Goal: Use online tool/utility: Utilize a website feature to perform a specific function

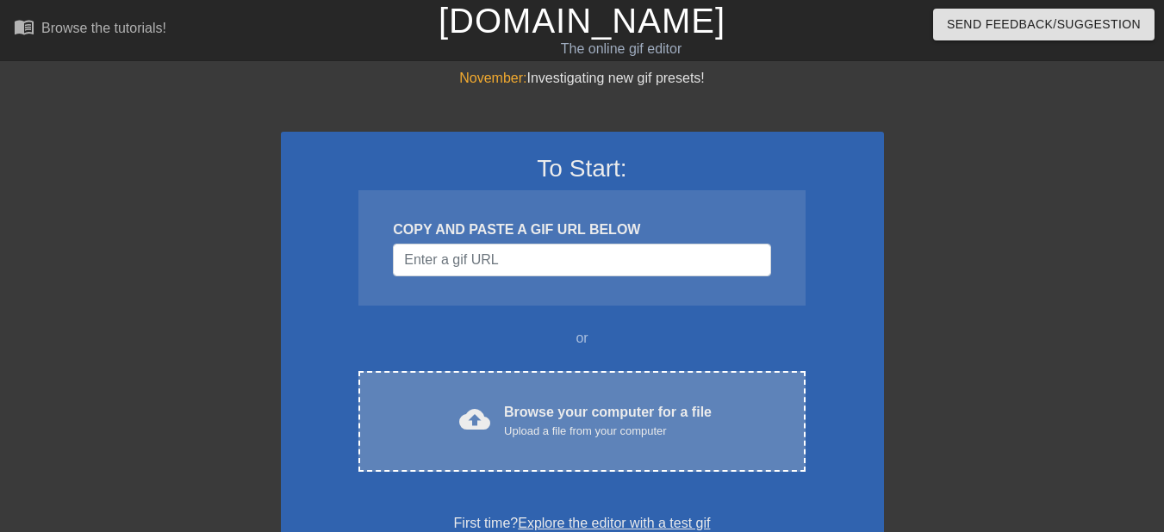
click at [539, 415] on div "Browse your computer for a file Upload a file from your computer" at bounding box center [608, 421] width 208 height 38
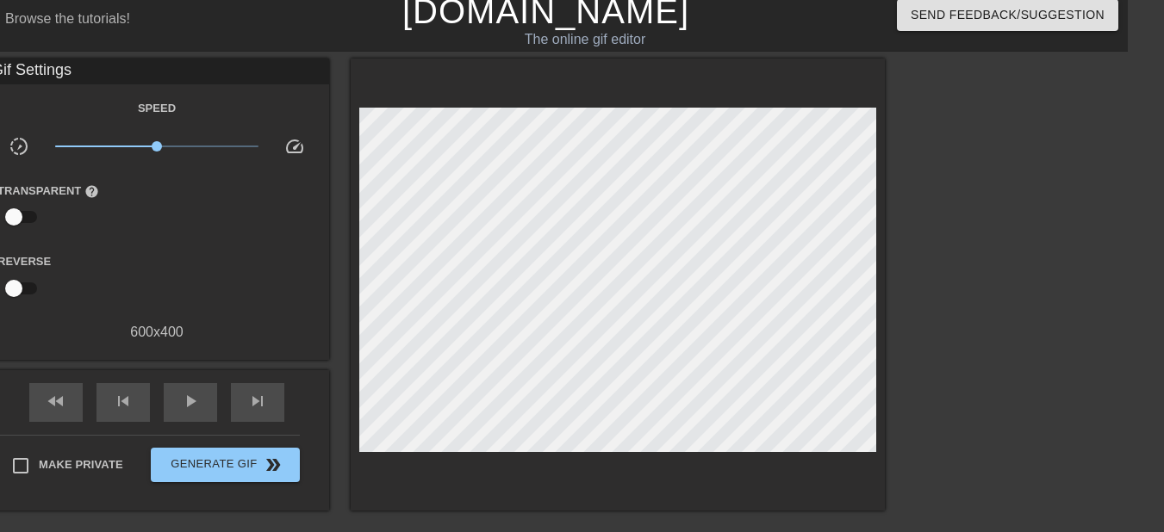
scroll to position [9, 0]
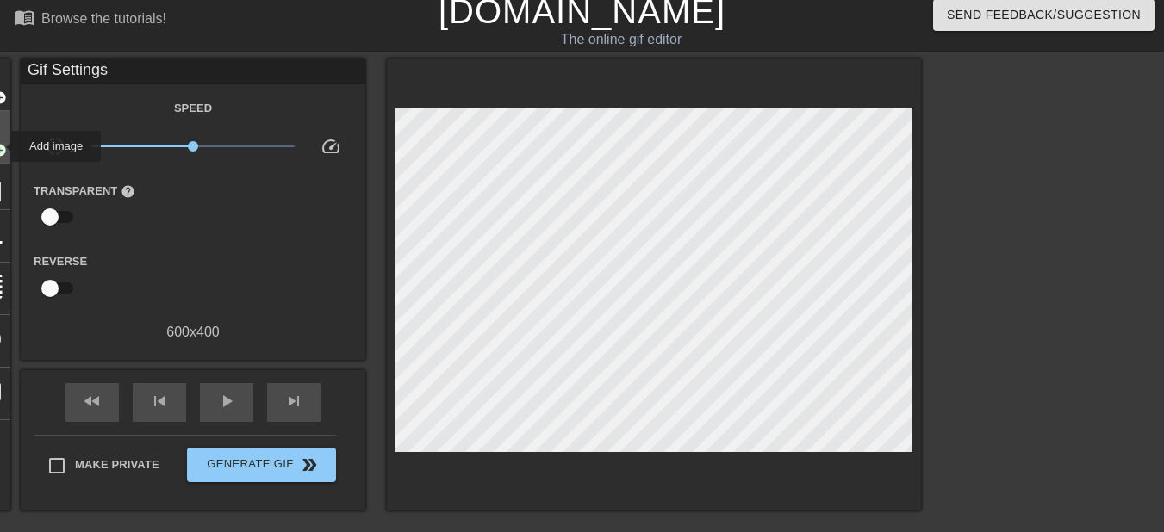
click at [0, 146] on span "add_circle" at bounding box center [-1, 150] width 15 height 15
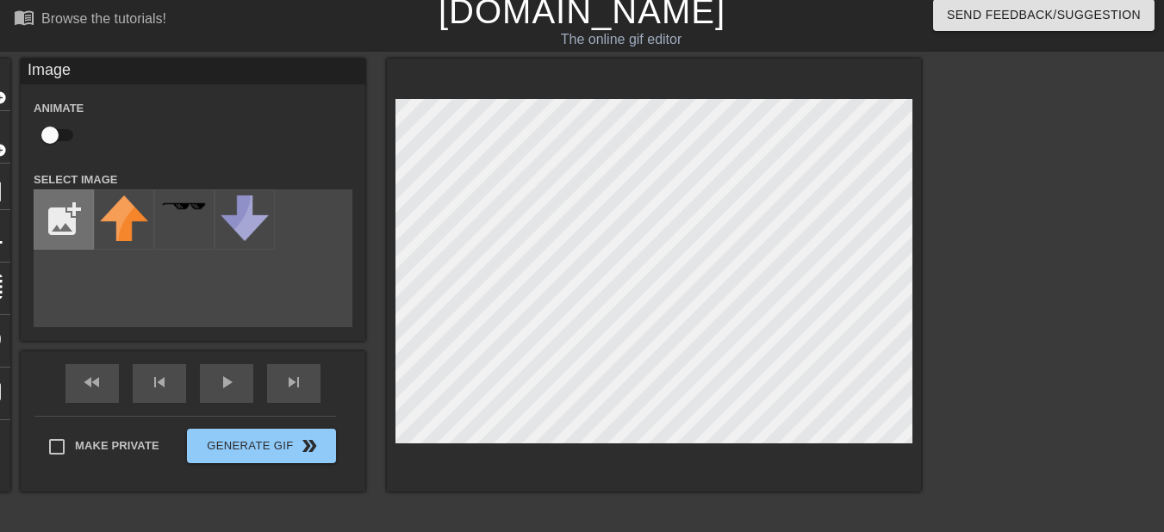
click at [71, 223] on input "file" at bounding box center [63, 219] width 59 height 59
type input "C:\fakepath\christmas tree.webp"
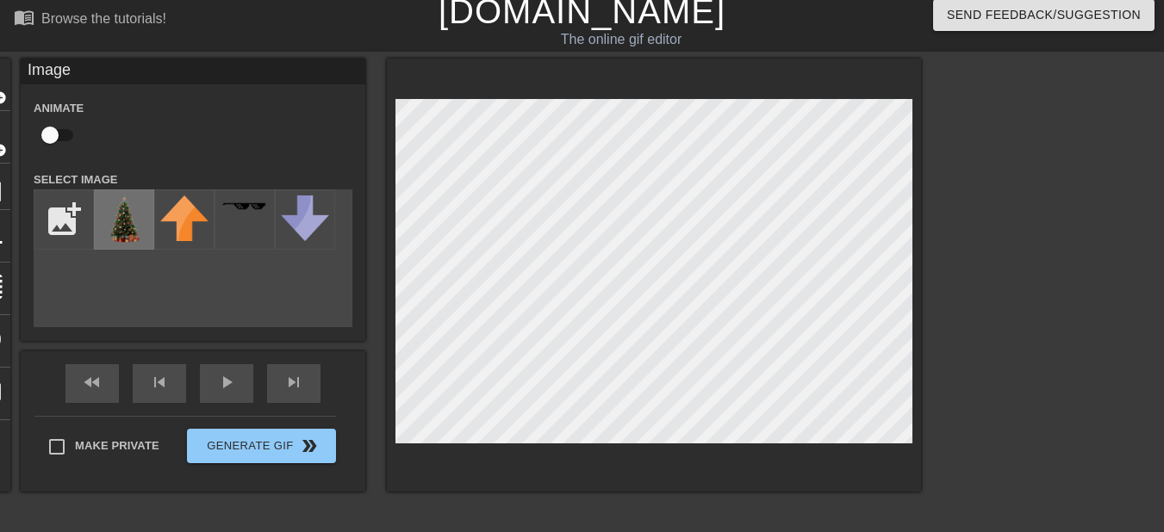
click at [134, 214] on img at bounding box center [124, 220] width 48 height 48
click at [50, 140] on input "checkbox" at bounding box center [50, 135] width 98 height 33
click at [65, 140] on input "checkbox" at bounding box center [66, 135] width 98 height 33
checkbox input "false"
click at [1, 152] on span "add_circle" at bounding box center [-1, 150] width 15 height 15
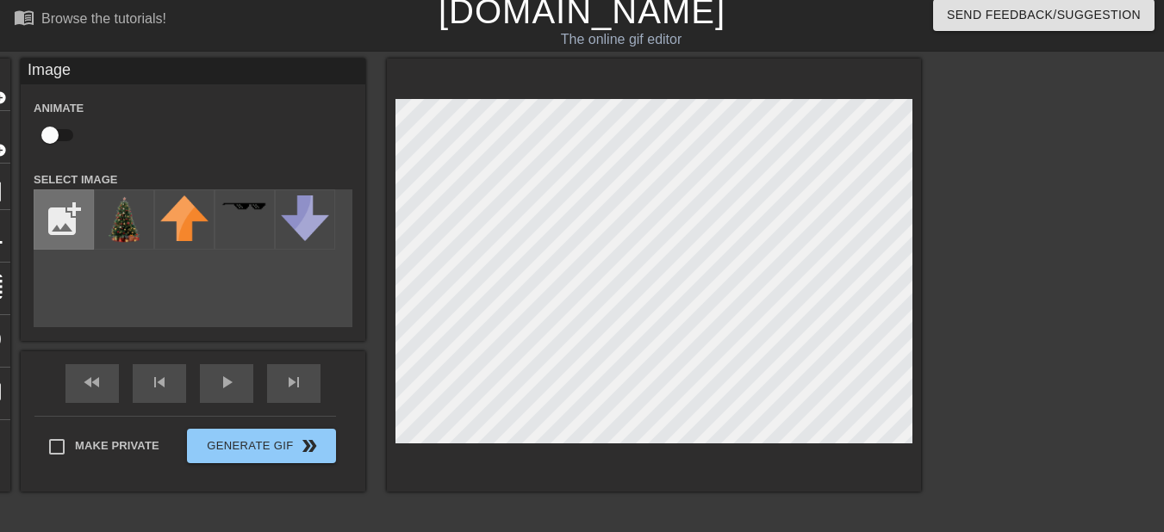
click at [59, 215] on input "file" at bounding box center [63, 219] width 59 height 59
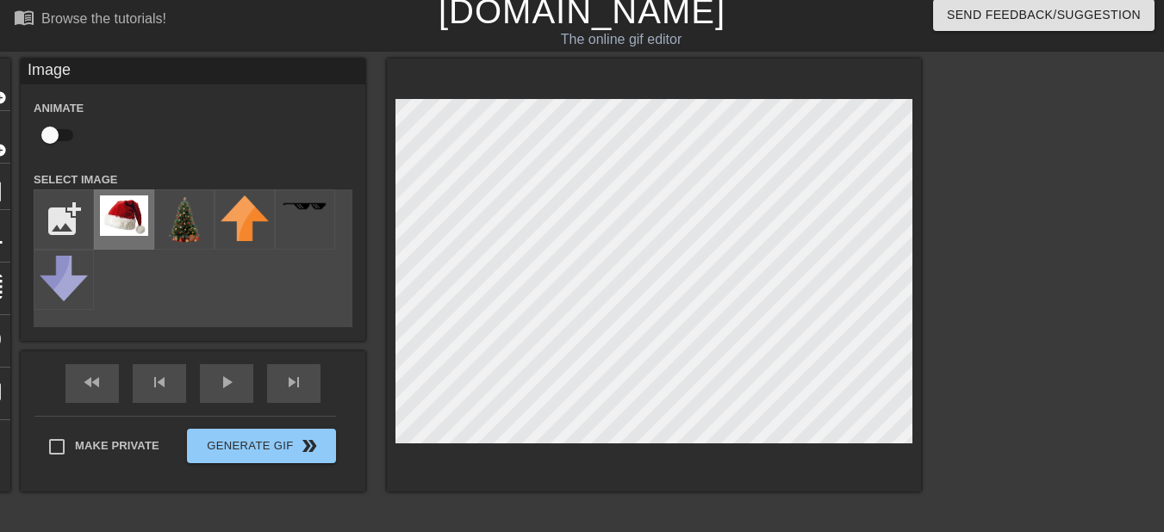
click at [117, 219] on img at bounding box center [124, 216] width 48 height 40
click at [44, 215] on input "file" at bounding box center [63, 219] width 59 height 59
type input "C:\fakepath\close-up-red-santa-hat-isolated_23-2151849360-removebg-preview.png"
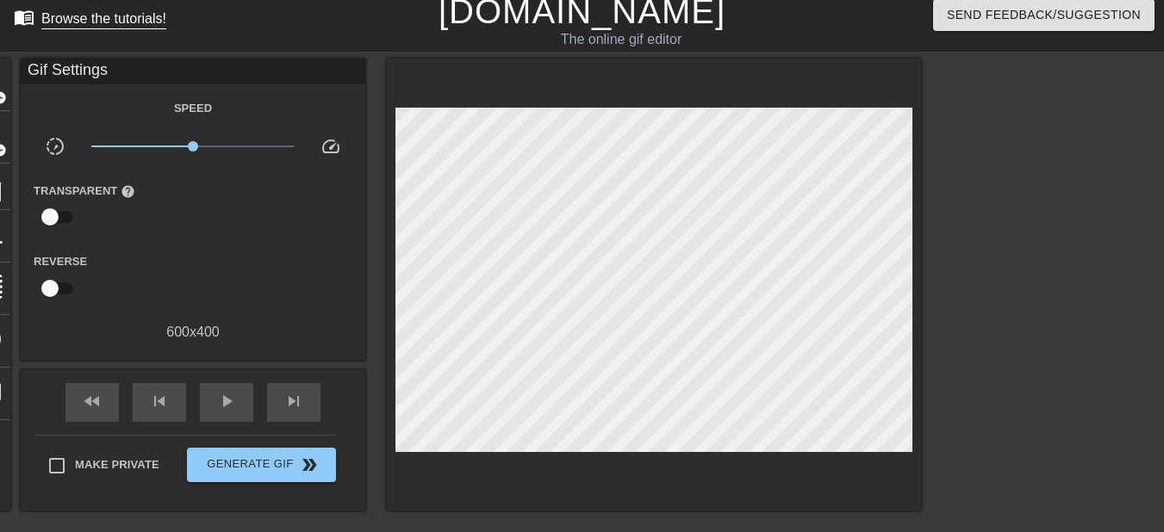
click at [134, 15] on div "Browse the tutorials!" at bounding box center [103, 18] width 125 height 15
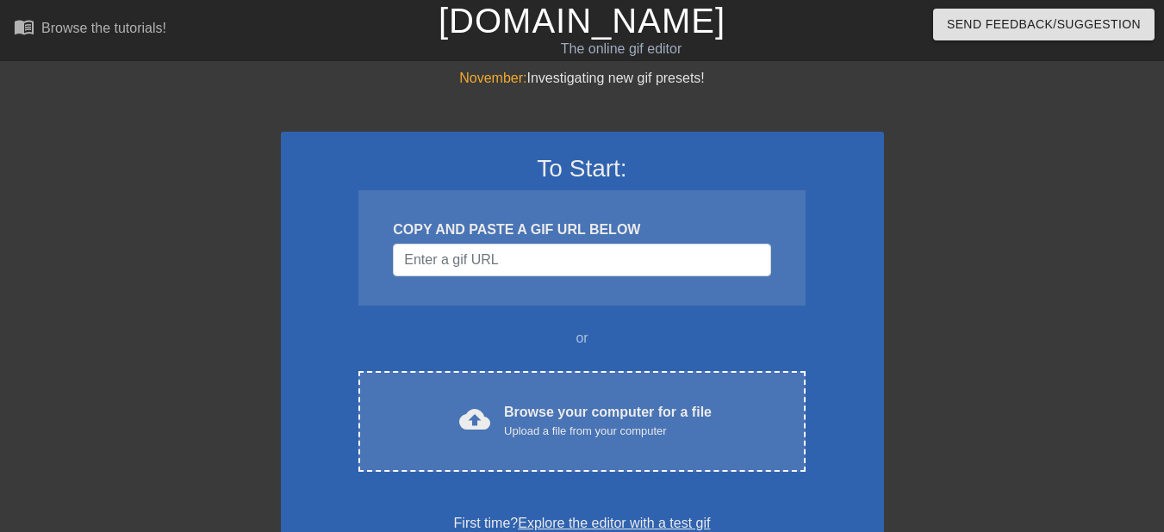
scroll to position [9, 0]
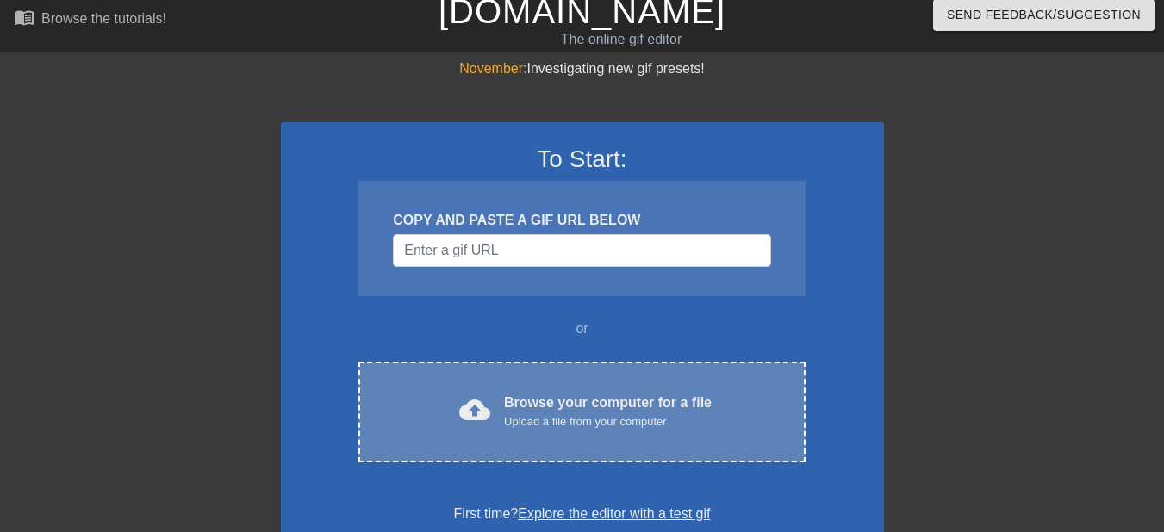
click at [580, 420] on div "Upload a file from your computer" at bounding box center [608, 422] width 208 height 17
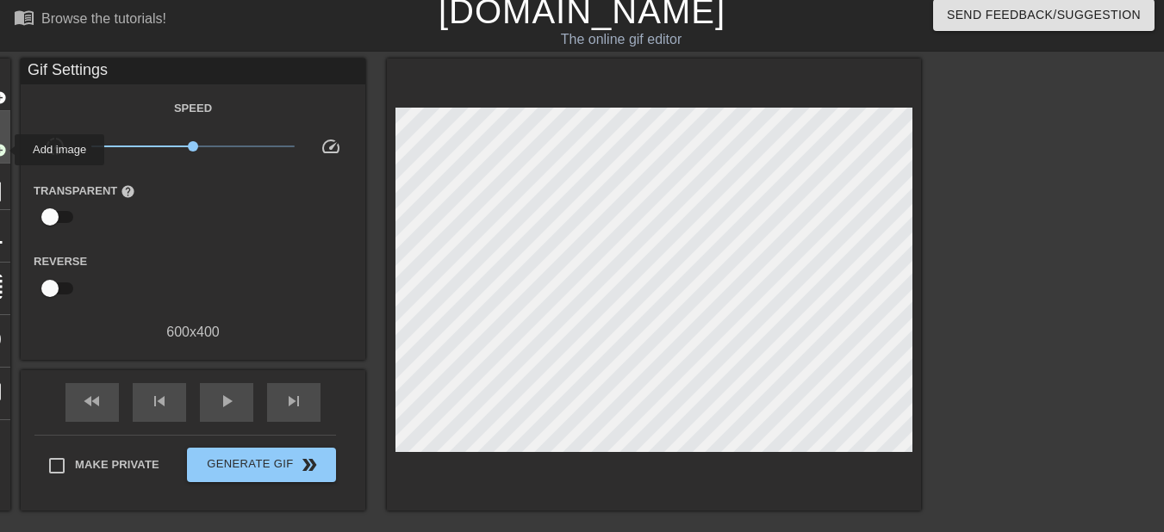
click at [3, 150] on span "add_circle" at bounding box center [-1, 150] width 15 height 15
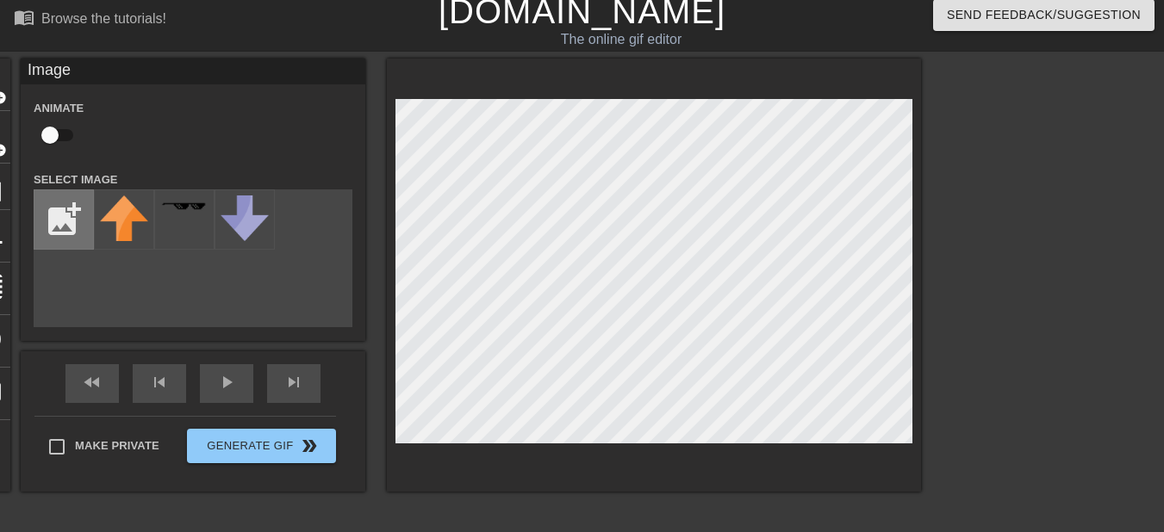
click at [67, 230] on input "file" at bounding box center [63, 219] width 59 height 59
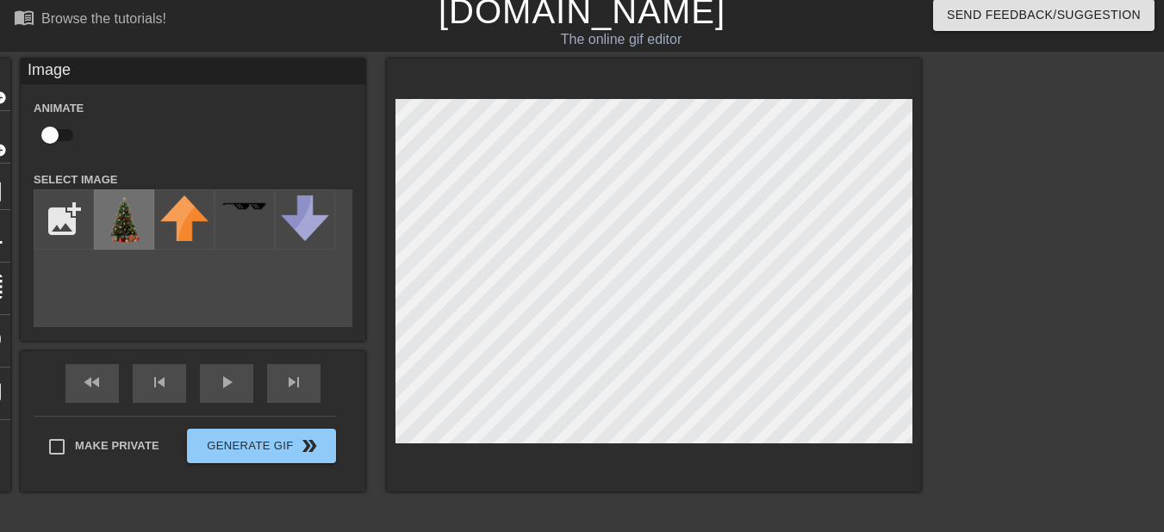
click at [140, 219] on img at bounding box center [124, 220] width 48 height 48
click at [86, 222] on input "file" at bounding box center [63, 219] width 59 height 59
type input "C:\fakepath\close-up-red-santa-hat-isolated_23-2151849360-removebg-preview.png"
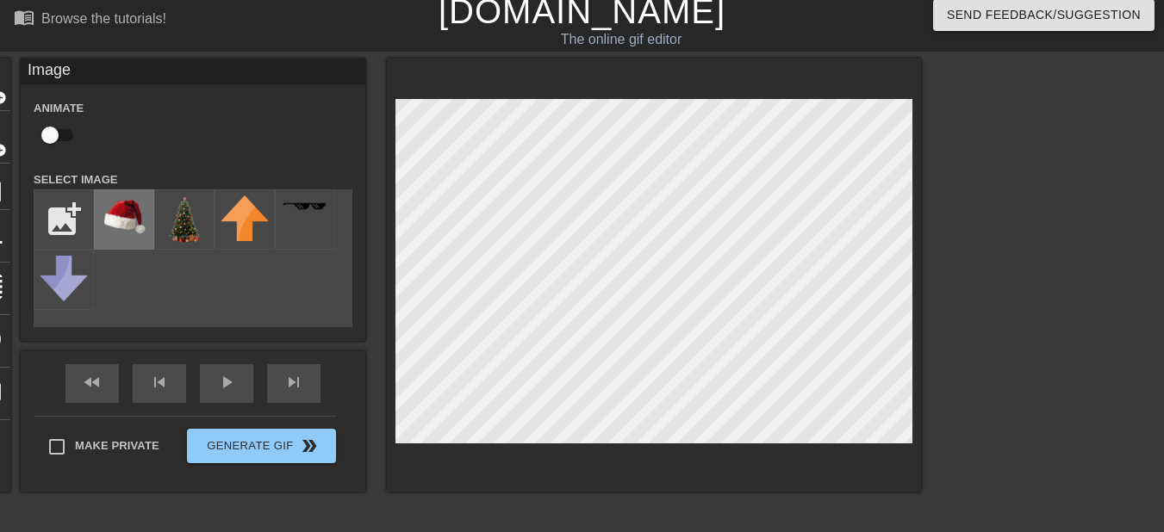
click at [142, 214] on img at bounding box center [124, 216] width 48 height 40
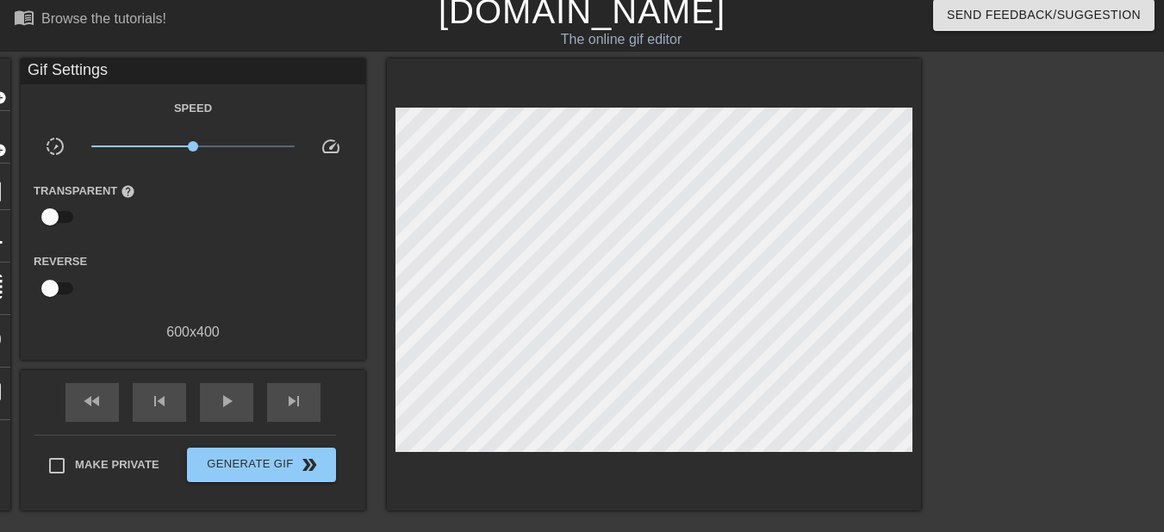
click at [352, 412] on div "fast_rewind skip_previous play_arrow skip_next Make Private Generate Gif double…" at bounding box center [193, 440] width 345 height 140
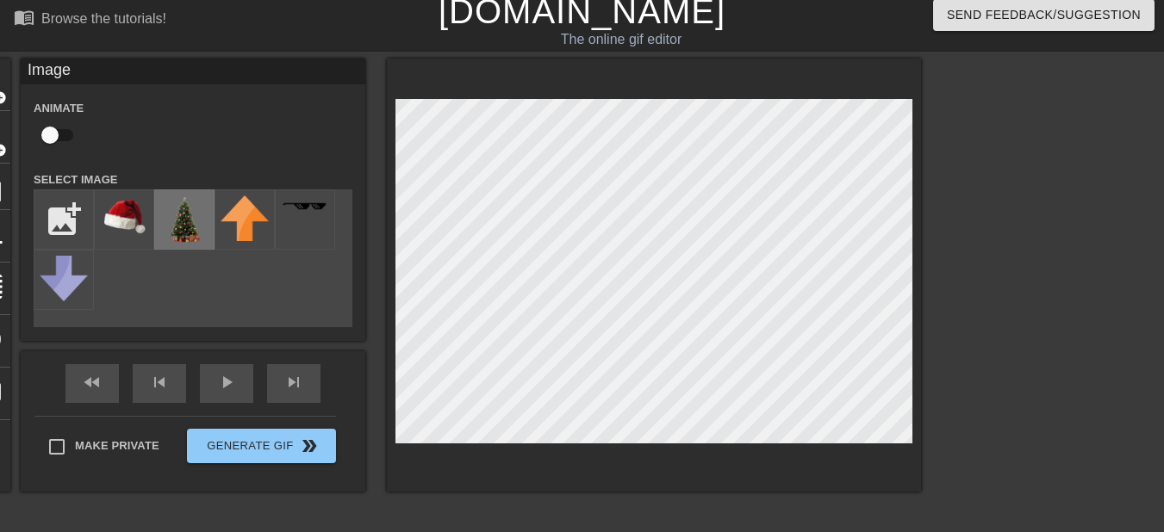
click at [172, 227] on img at bounding box center [184, 220] width 48 height 48
click at [2, 143] on span "add_circle" at bounding box center [-1, 150] width 15 height 15
click at [0, 96] on span "add_circle" at bounding box center [-1, 97] width 15 height 15
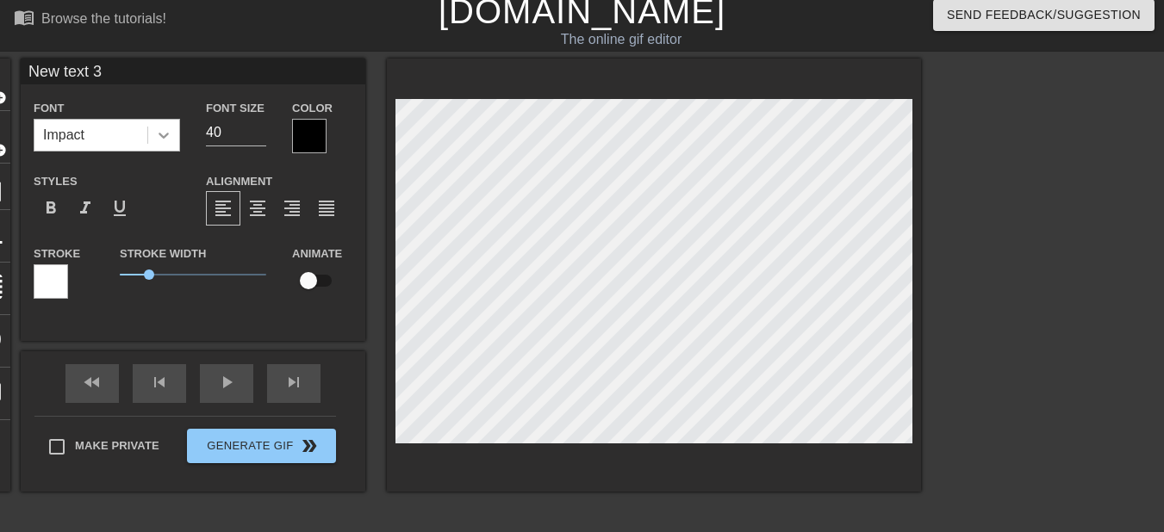
click at [166, 137] on icon at bounding box center [163, 135] width 17 height 17
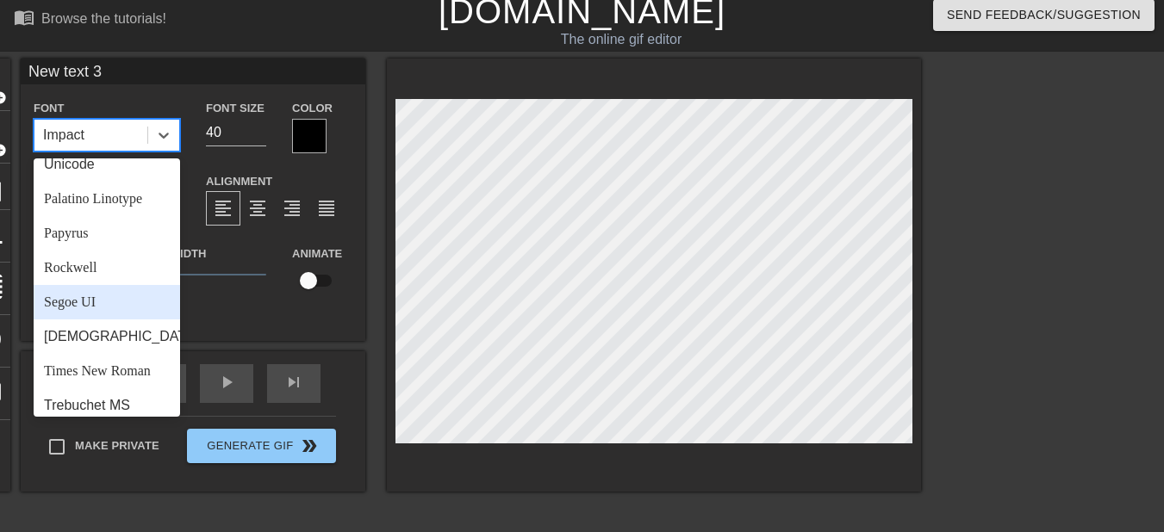
scroll to position [617, 0]
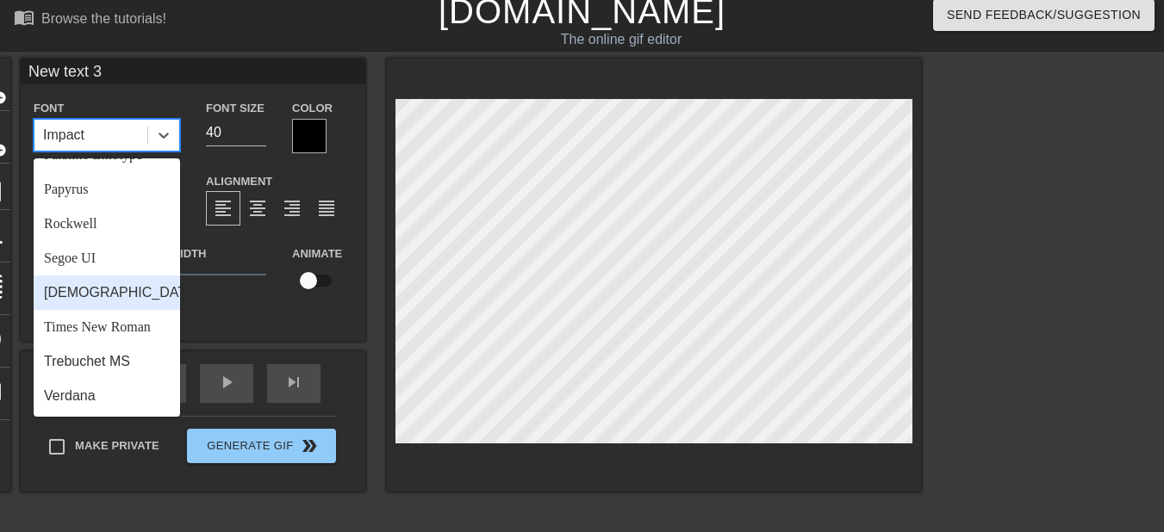
click at [96, 289] on div "Tahoma" at bounding box center [107, 293] width 146 height 34
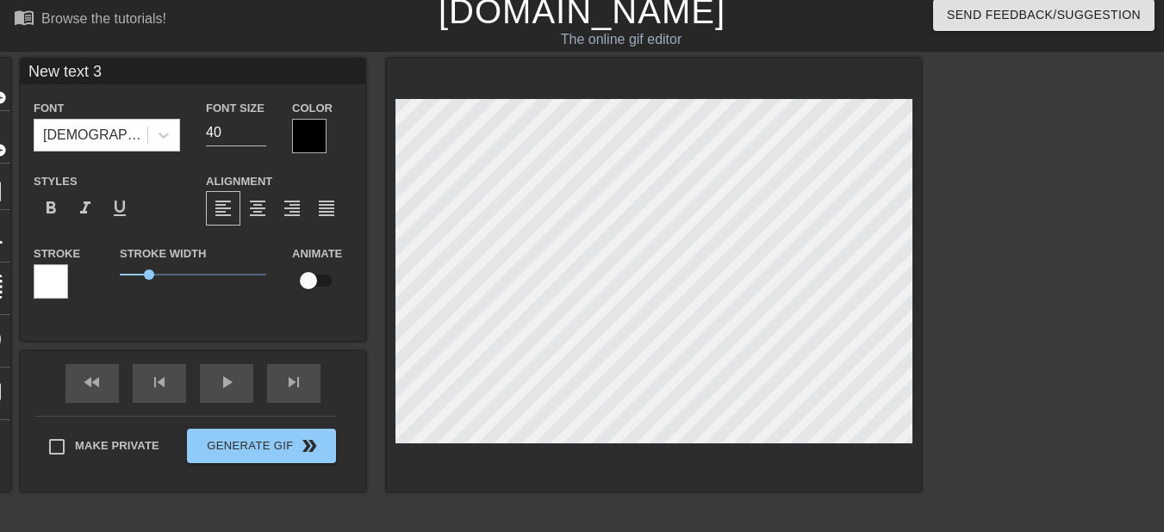
click at [318, 134] on div at bounding box center [309, 136] width 34 height 34
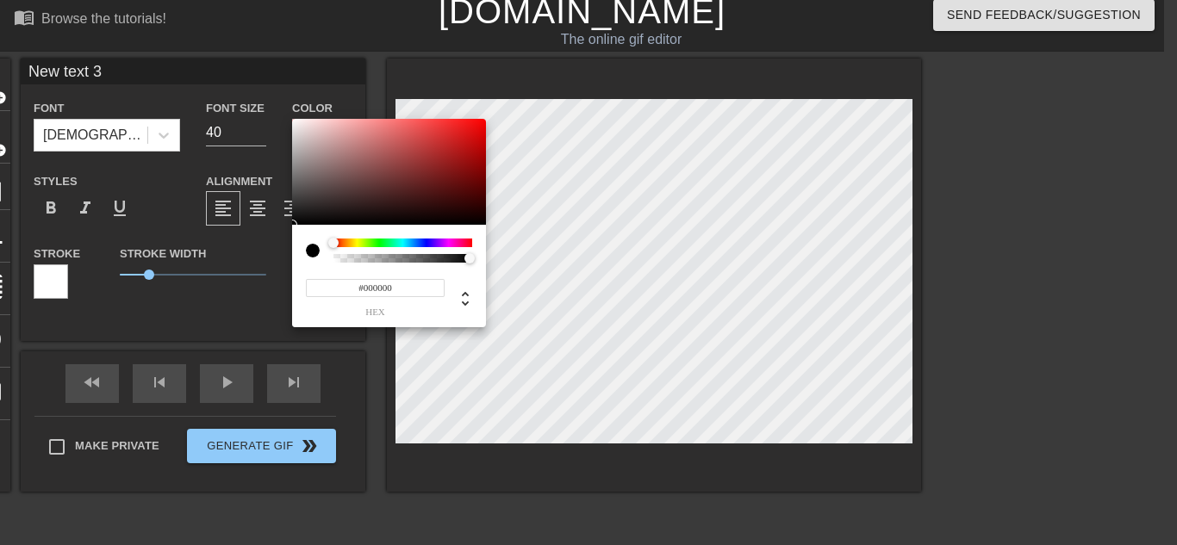
type input "#F00E0E"
click at [475, 125] on div at bounding box center [389, 172] width 194 height 107
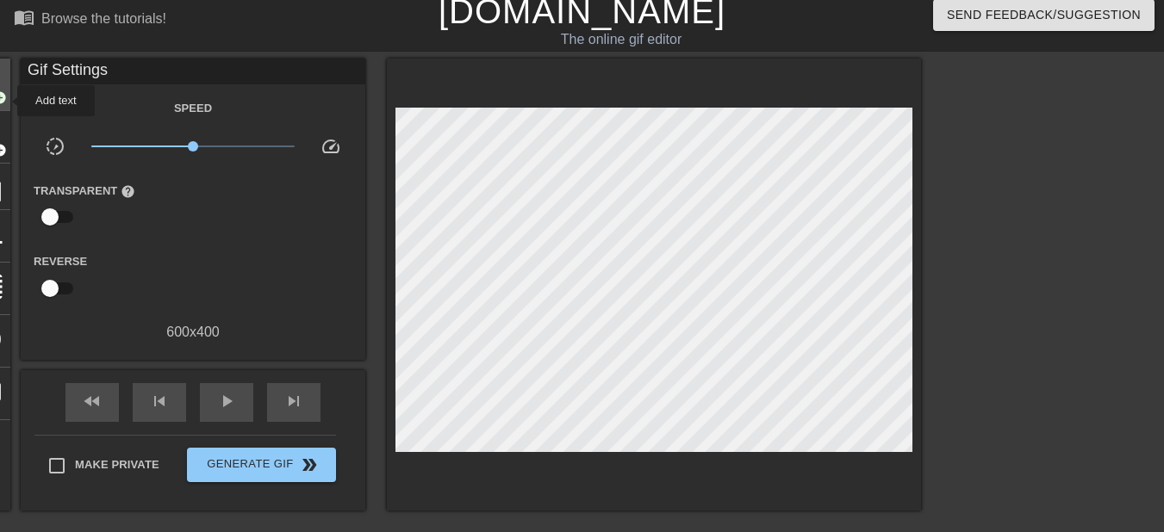
click at [6, 101] on span "add_circle" at bounding box center [-1, 97] width 15 height 15
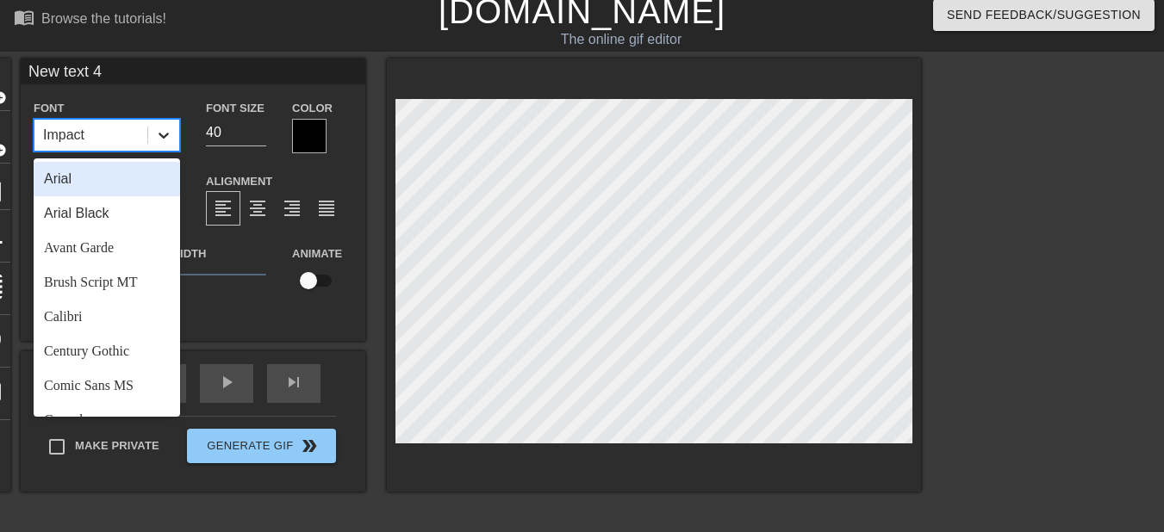
click at [159, 137] on icon at bounding box center [163, 135] width 17 height 17
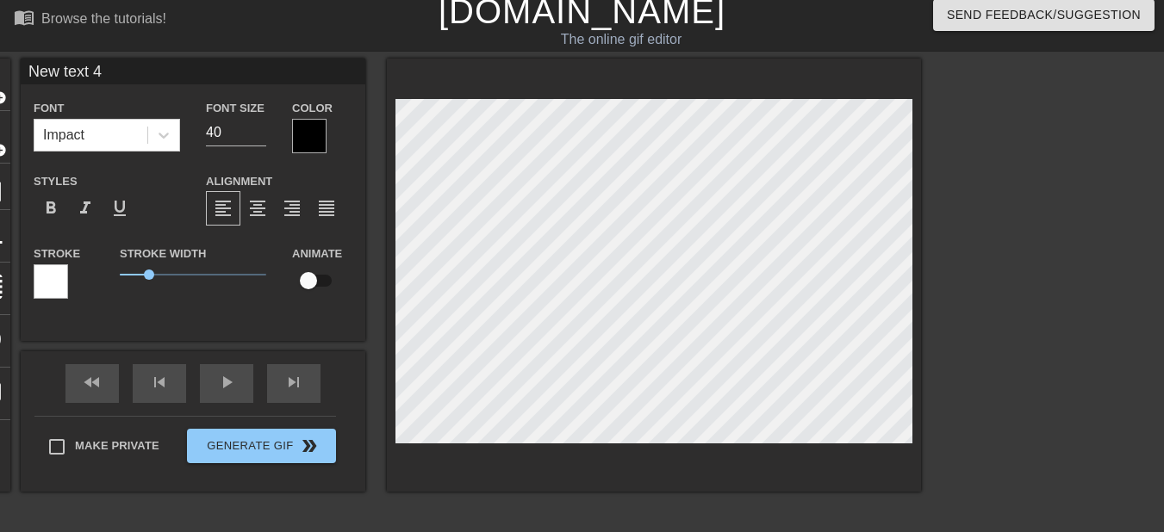
click at [311, 140] on div at bounding box center [309, 136] width 34 height 34
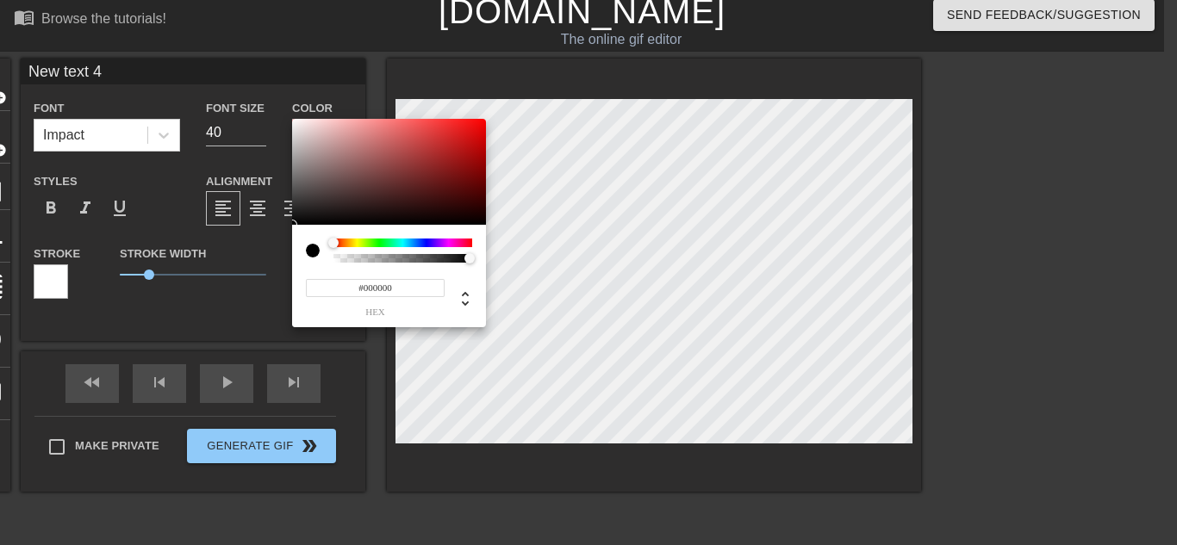
type input "#ED0F0F"
click at [474, 126] on div at bounding box center [389, 172] width 194 height 107
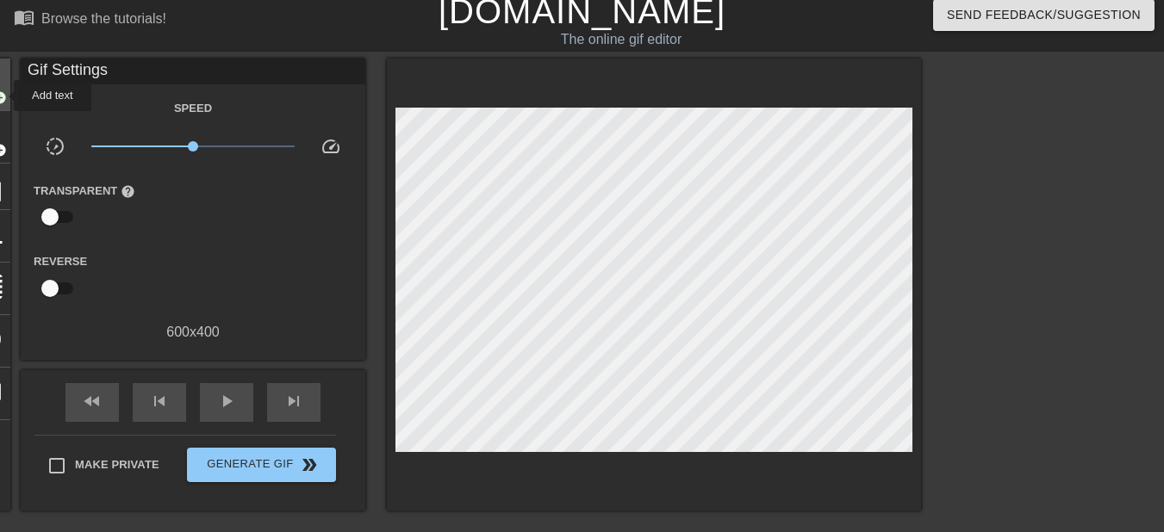
click at [3, 96] on span "add_circle" at bounding box center [-1, 97] width 15 height 15
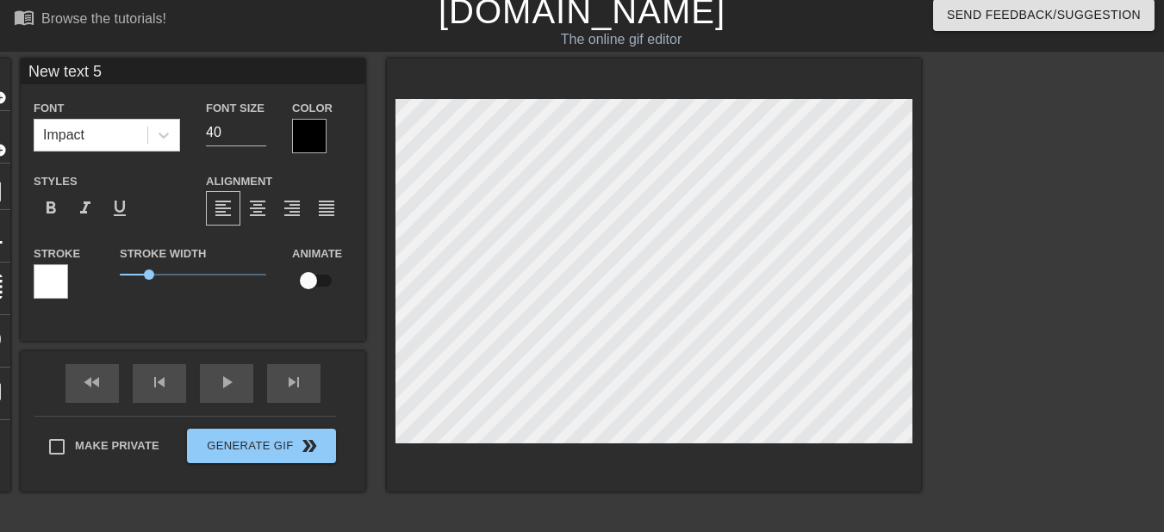
click at [830, 532] on html "menu_book Browse the tutorials! Gifntext.com The online gif editor Send Feedbac…" at bounding box center [582, 431] width 1164 height 880
click at [770, 532] on html "menu_book Browse the tutorials! Gifntext.com The online gif editor Send Feedbac…" at bounding box center [582, 431] width 1164 height 880
type input "w"
type textarea "w"
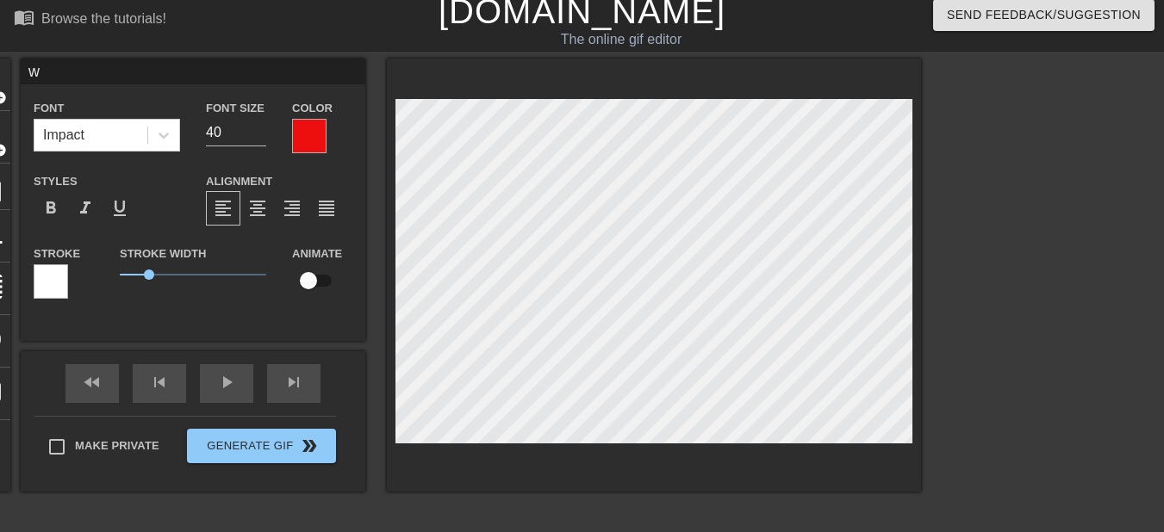
scroll to position [3, 3]
type input "wa"
type textarea "wa"
type input "wak"
type textarea "wak"
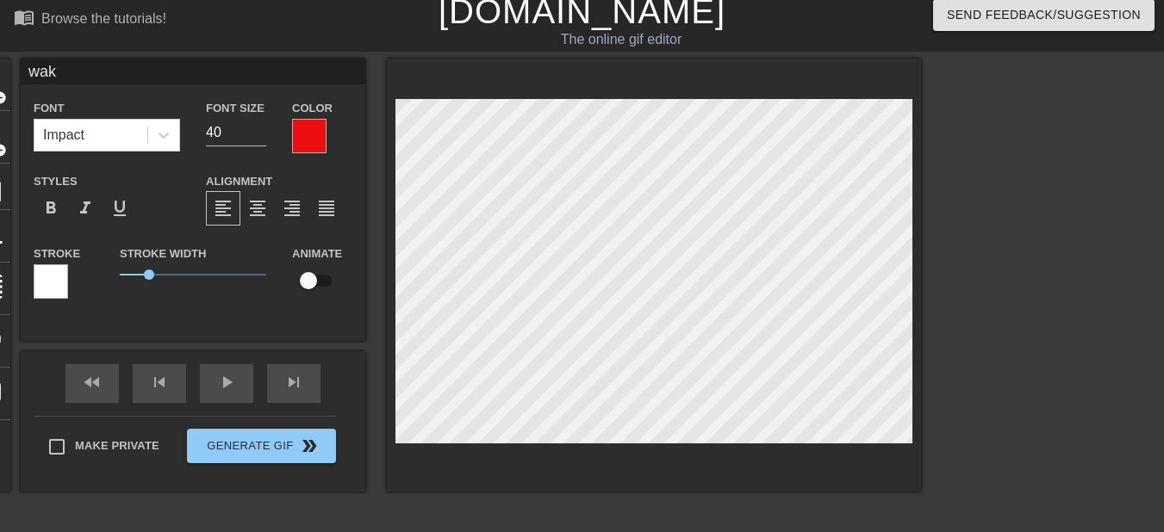
type input "wake"
type textarea "wake"
type input "wake"
type textarea "wake"
type input "wake u"
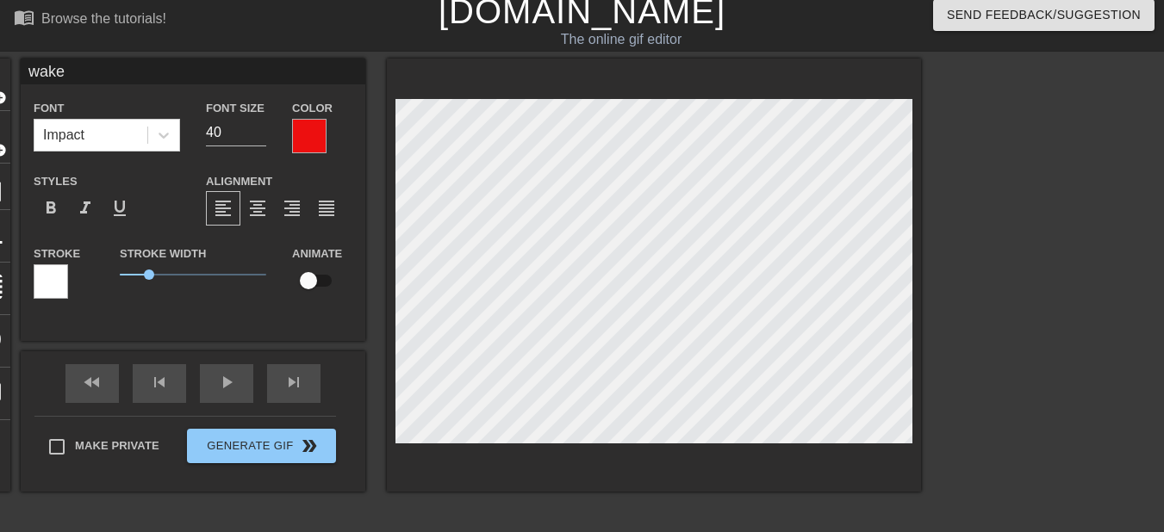
type textarea "wake u"
type input "wake up"
type textarea "wake up"
type input "wake up"
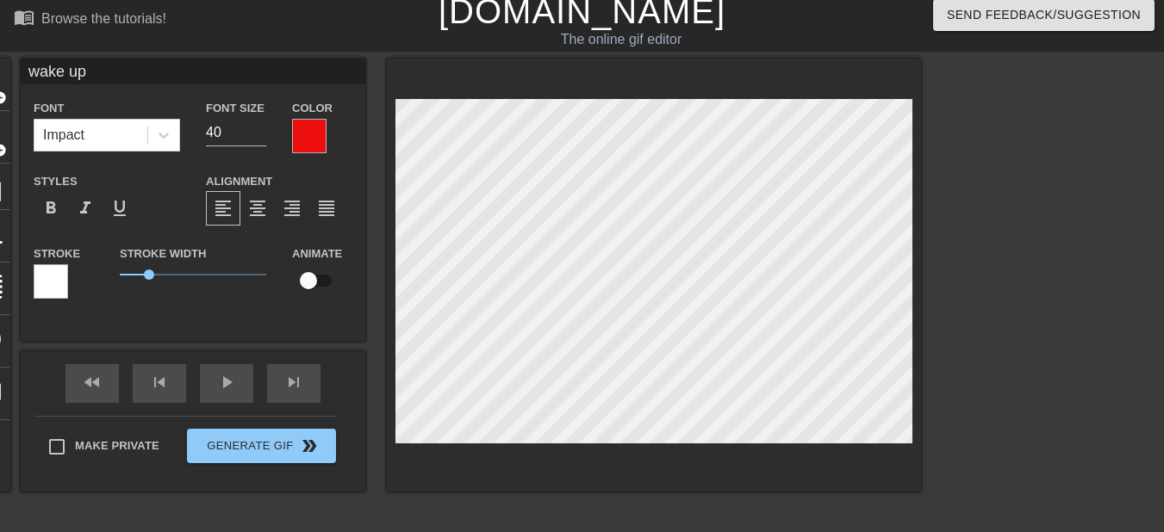
type textarea "wake up"
type input "wake up l"
type textarea "wake up l"
type input "wake up lu"
type textarea "wake up lu"
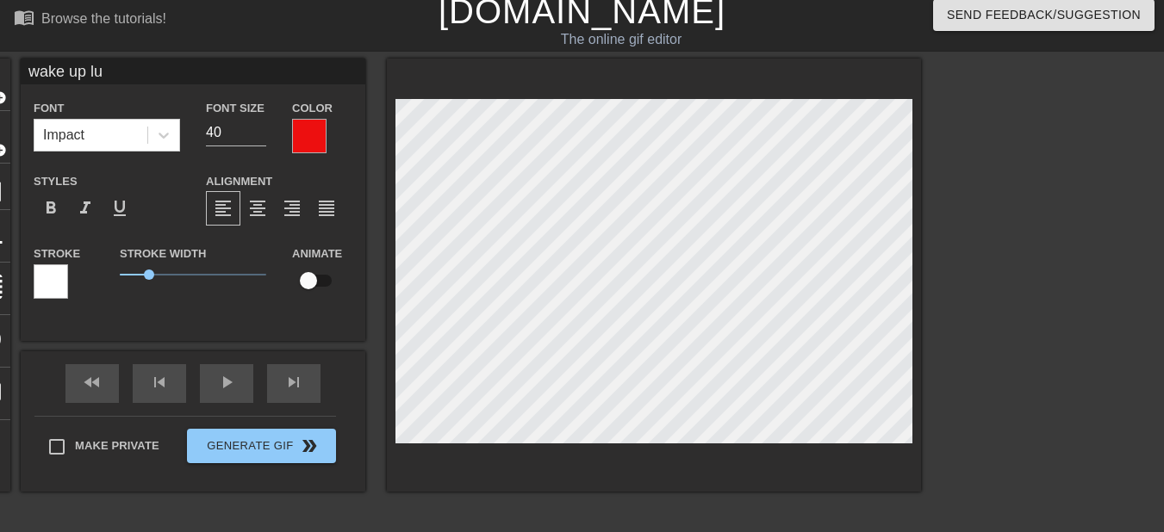
scroll to position [3, 4]
type input "wake up lur"
type textarea "wake up lur"
type input "wake up lu"
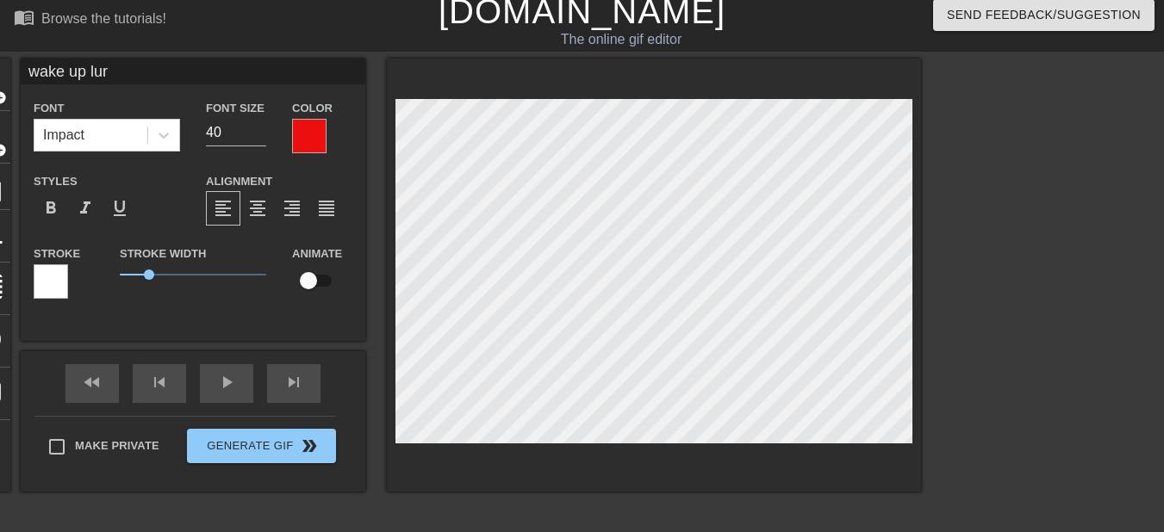
type textarea "wake up lu"
type input "wake up l"
type textarea "wake up l"
type input "wake up li"
type textarea "wake up li"
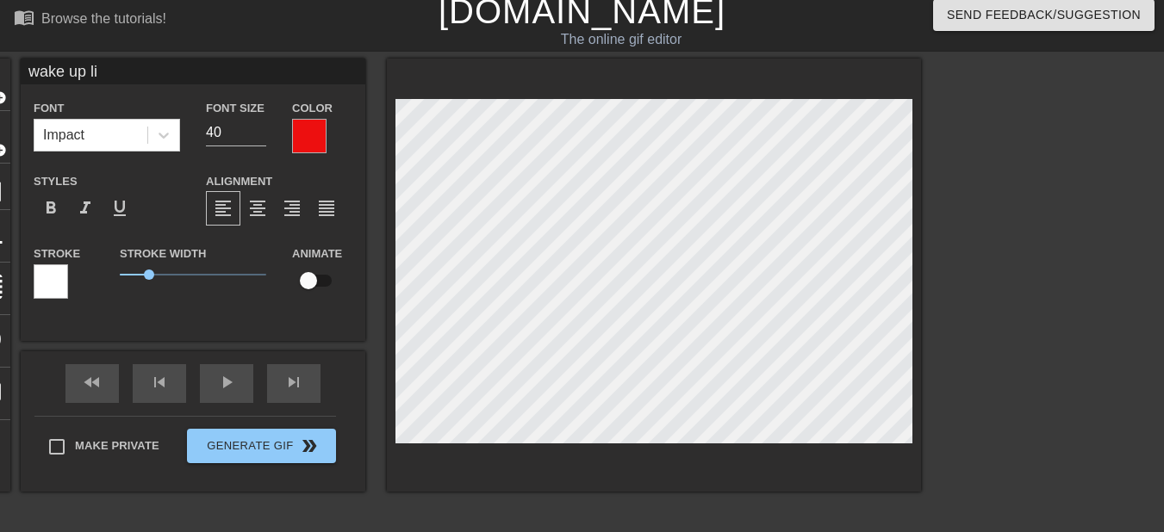
type input "wake up lie"
type textarea "wake up lie"
type input "wake up lieu"
type textarea "wake up lieu"
type input "wake up lieut"
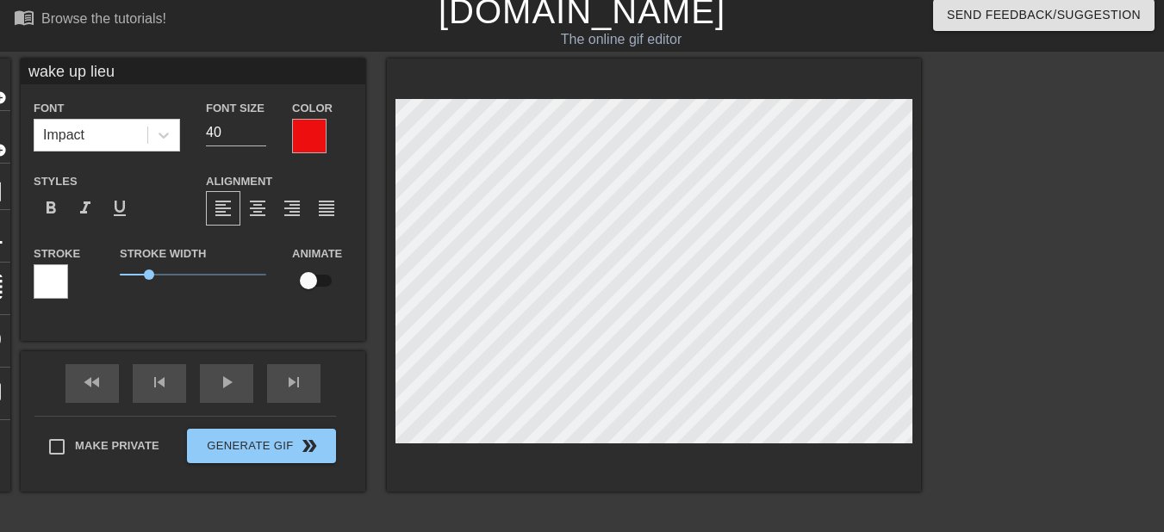
type textarea "wake up lieut"
type input "wake up lieute"
type textarea "wake up lieute"
type input "wake up lieuten"
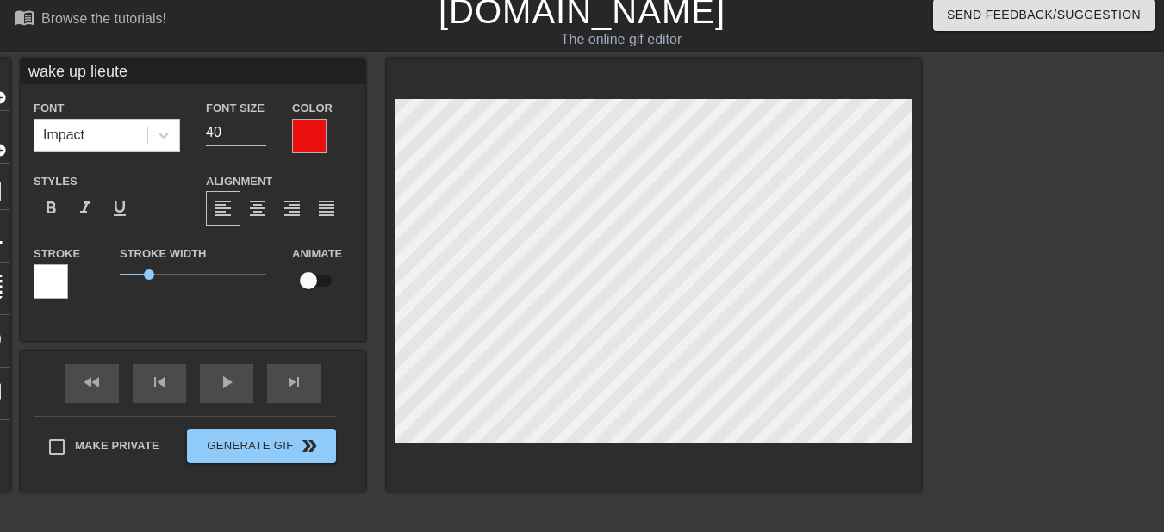
type textarea "wake up lieuten"
type input "wake up lieutena"
type textarea "wake up lieutena"
type input "wake up lieutenan"
type textarea "wake up lieutenan"
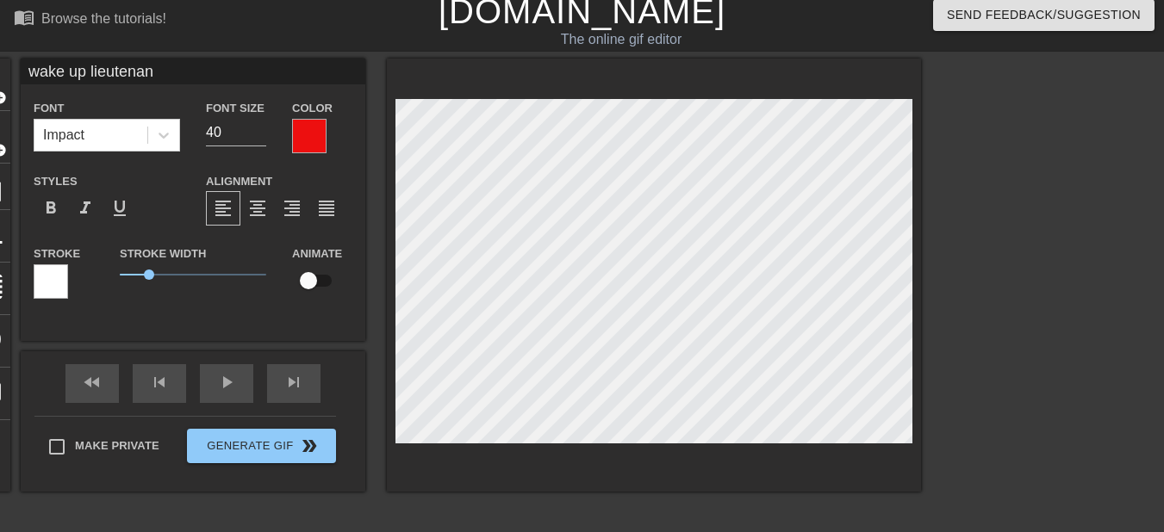
scroll to position [3, 8]
type input "wake up lieutenant"
type textarea "wake up lieutenant"
type input "wake up lieutenant"
type textarea "wake up lieutenant"
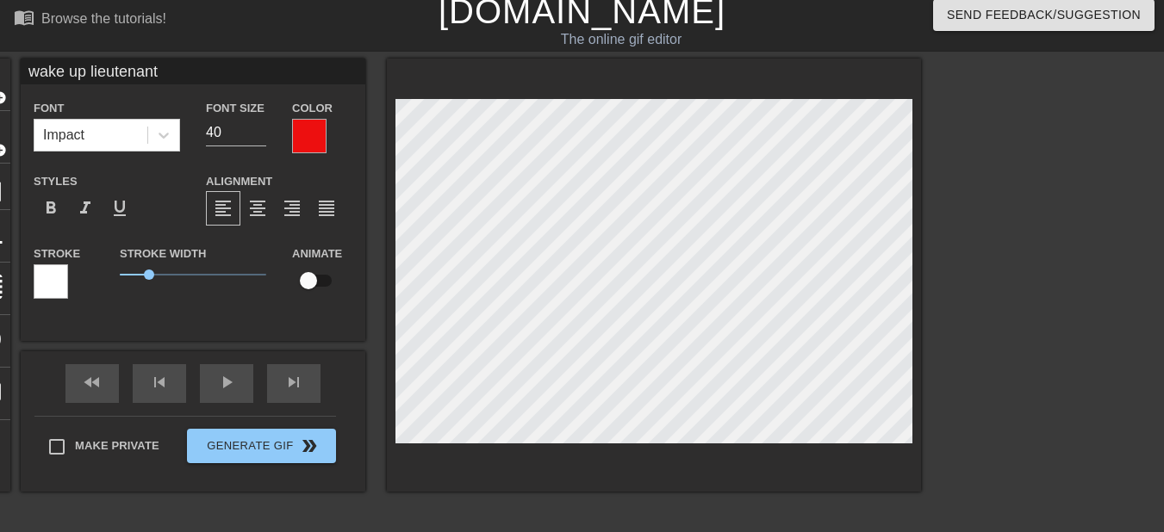
type input "wake up lieutenant"
type textarea "wake up lieutenant"
type input "wake up lieutenant"
type textarea "wake up lieutenant"
type input "wake up lieutenant I"
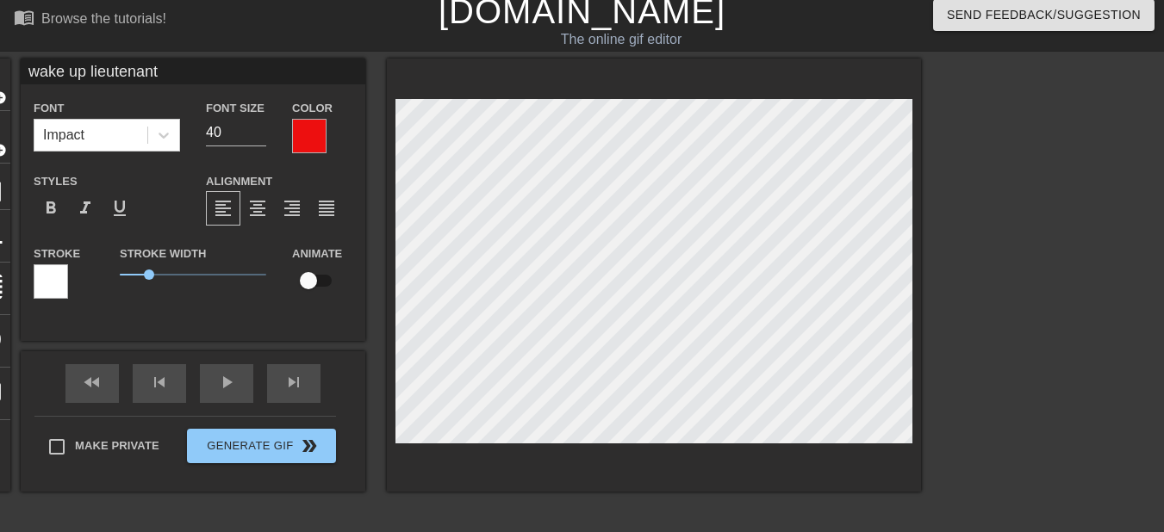
type textarea "wake up lieutenant I"
type input "wake up lieutenant IT"
type textarea "wake up lieutenant IT"
type input "wake up lieutenant IT'"
type textarea "wake up lieutenant IT'"
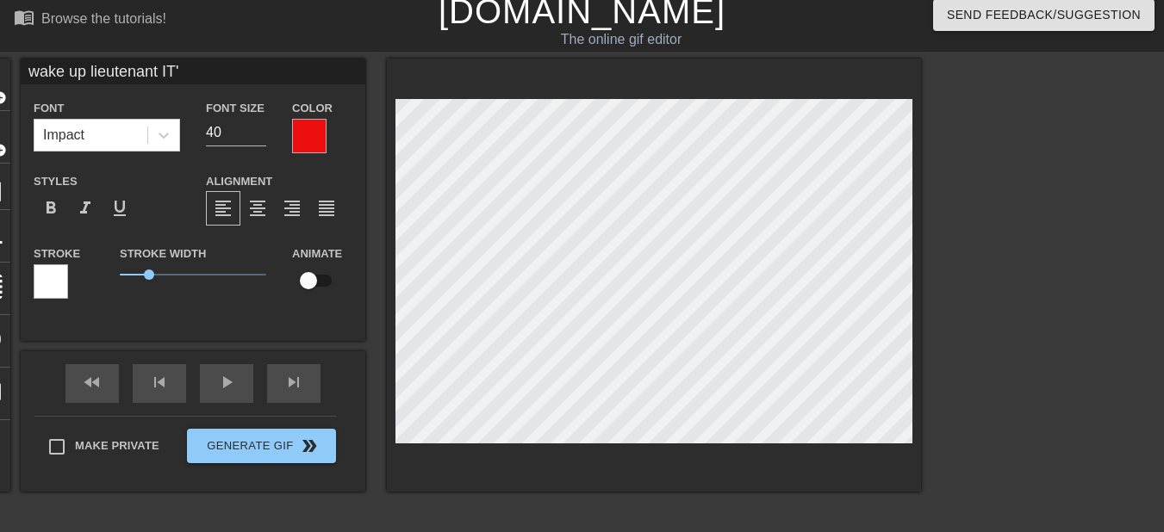
scroll to position [3, 9]
type input "wake up lieutenant IT's"
type textarea "wake up lieutenant IT's"
type input "wake up lieutenant IT'"
type textarea "wake up lieutenant IT'"
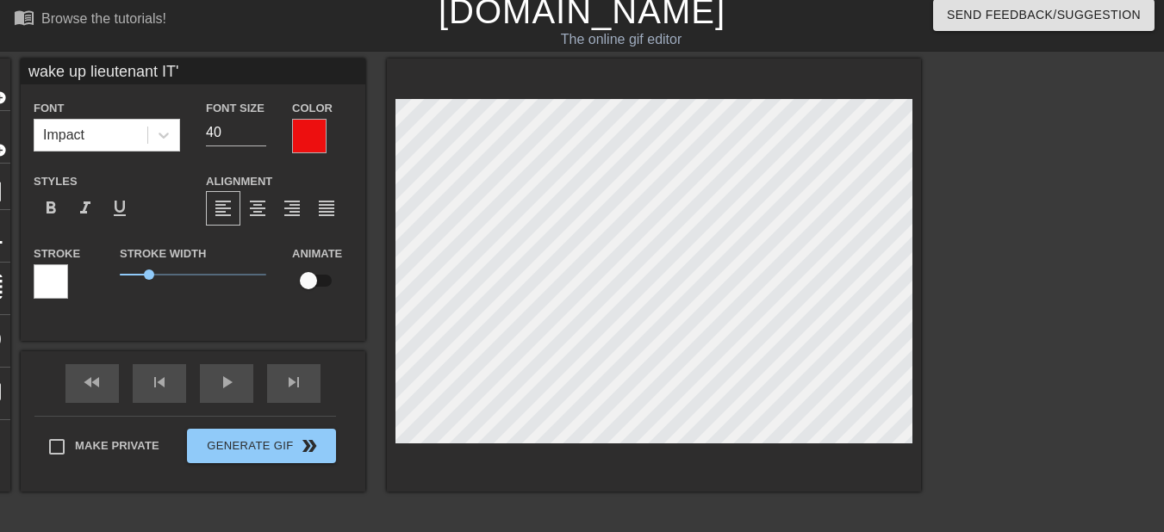
type input "wake up lieutenant IT'S"
type textarea "wake up lieutenant IT'S"
type input "wake up lieutenant IT'S"
type textarea "wake up lieutenant IT'S"
type input "wake up lieutenant IT'S C"
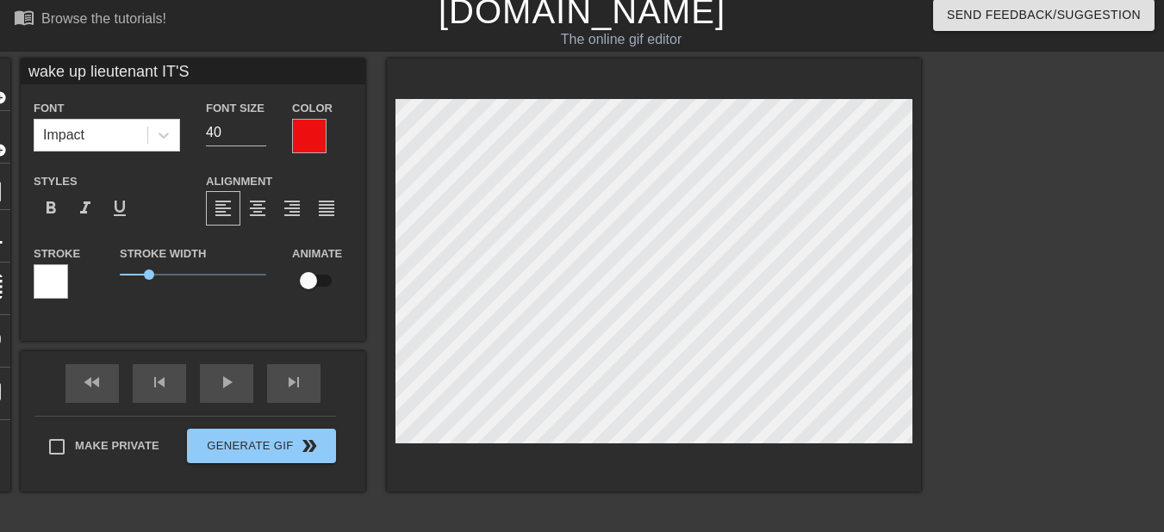
type textarea "wake up lieutenant IT'S C"
type input "wake up lieutenant IT'S CH"
type textarea "wake up lieutenant IT'S CH"
type input "wake up lieutenant IT'S CHr"
type textarea "wake up lieutenant IT'S CHr"
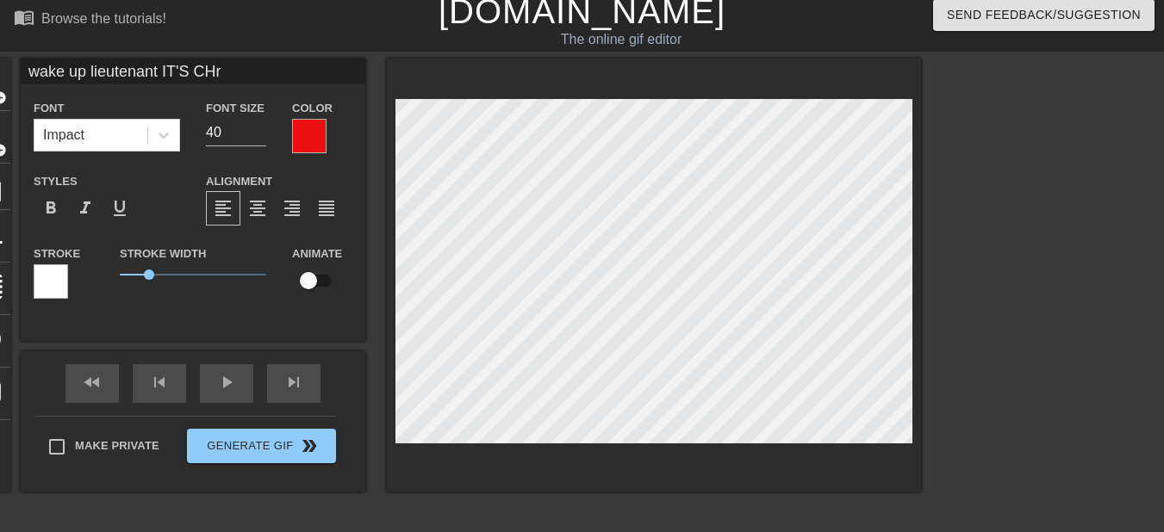
type input "wake up lieutenant IT'S CHri"
type textarea "wake up lieutenant IT'S CHri"
type input "wake up lieutenant IT'S CHr"
type textarea "wake up lieutenant IT'S CHr"
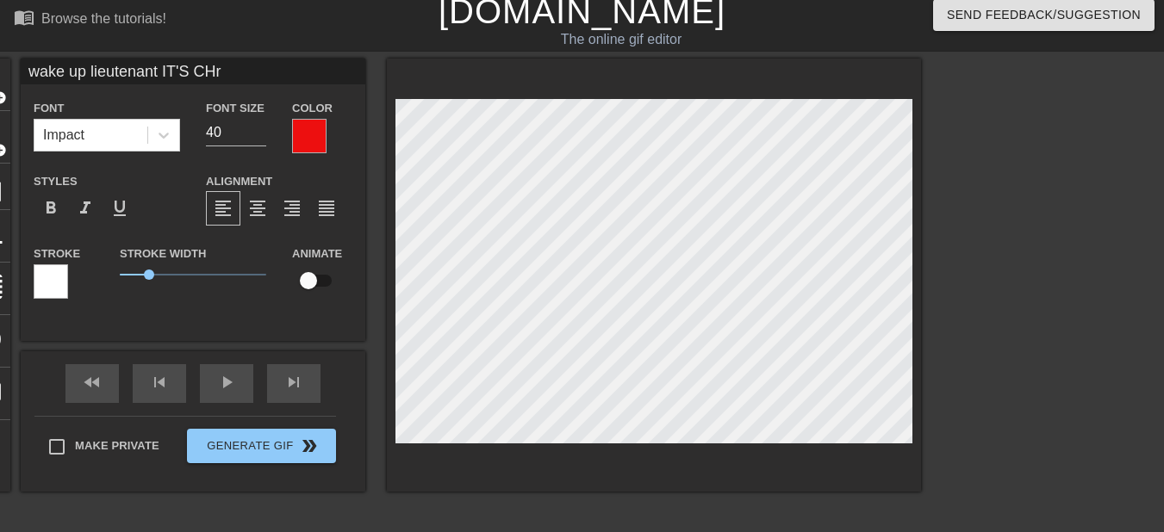
type input "wake up lieutenant IT'S CH"
type textarea "wake up lieutenant IT'S CH"
type input "wake up lieutenant IT'S CHR"
type textarea "wake up lieutenant IT'S CHR"
type input "wake up lieutenant IT'S CHRI"
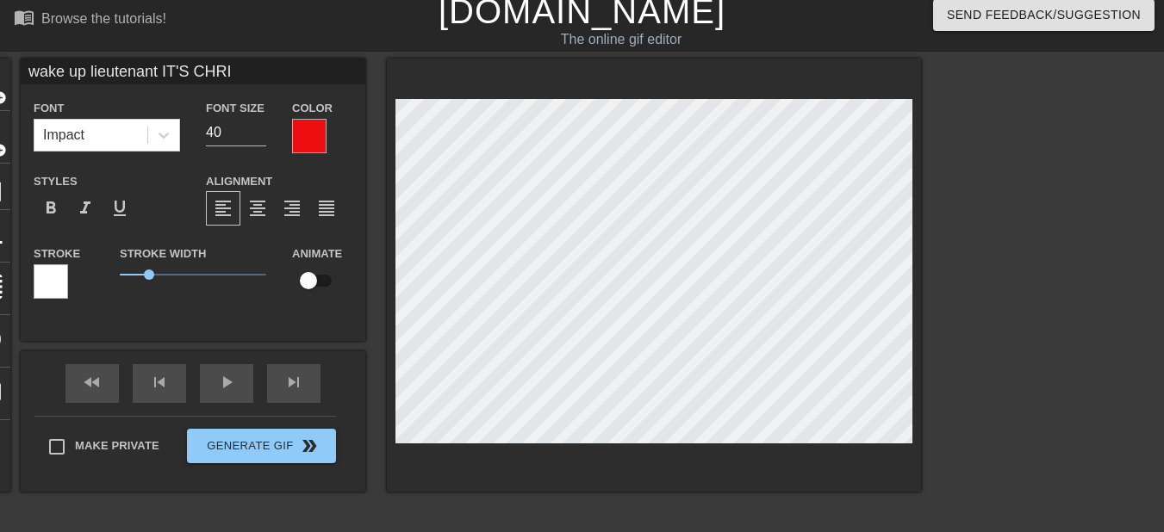
type textarea "wake up lieutenant IT'S CHRI"
type input "wake up lieutenant IT'S CHRIS"
type textarea "wake up lieutenant IT'S CHRIS"
type input "wake up lieutenant IT'S CHRIST"
type textarea "wake up lieutenant IT'S CHRIST"
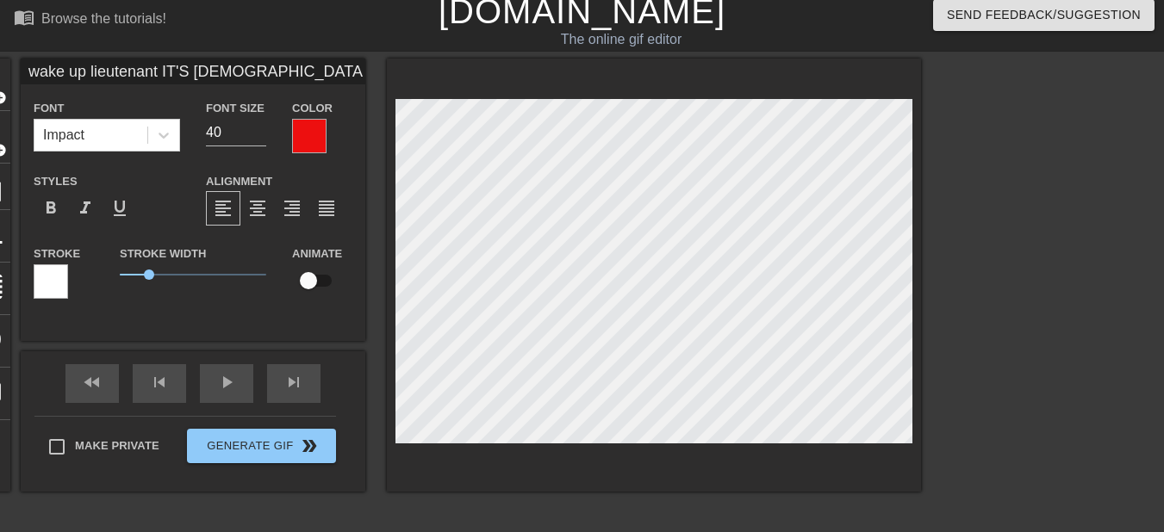
type input "wake up lieutenant IT'S CHRISTM"
type textarea "wake up lieutenant IT'S CHRISTM"
type input "wake up lieutenant IT'S CHRISTMA"
type textarea "wake up lieutenant IT'S CHRISTMA"
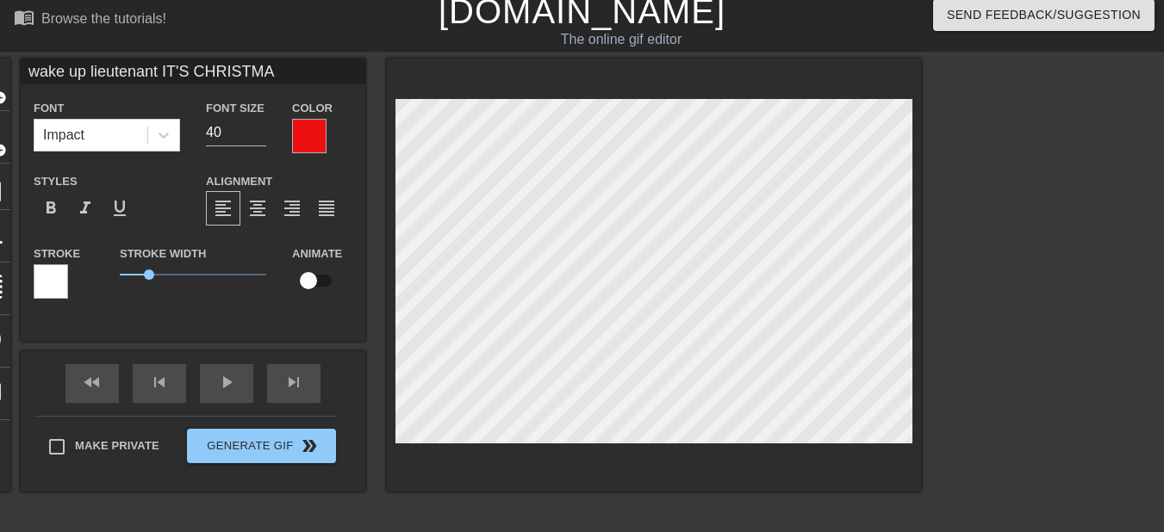
type input "wake up lieutenant IT'S CHRISTMAD"
type textarea "wake up lieutenant IT'S CHRISTMAD"
type input "wake up lieutenant IT'S CHRISTMA"
type textarea "wake up lieutenant IT'S CHRISTMA"
type input "wake up lieutenant IT'S CHRISTMAD"
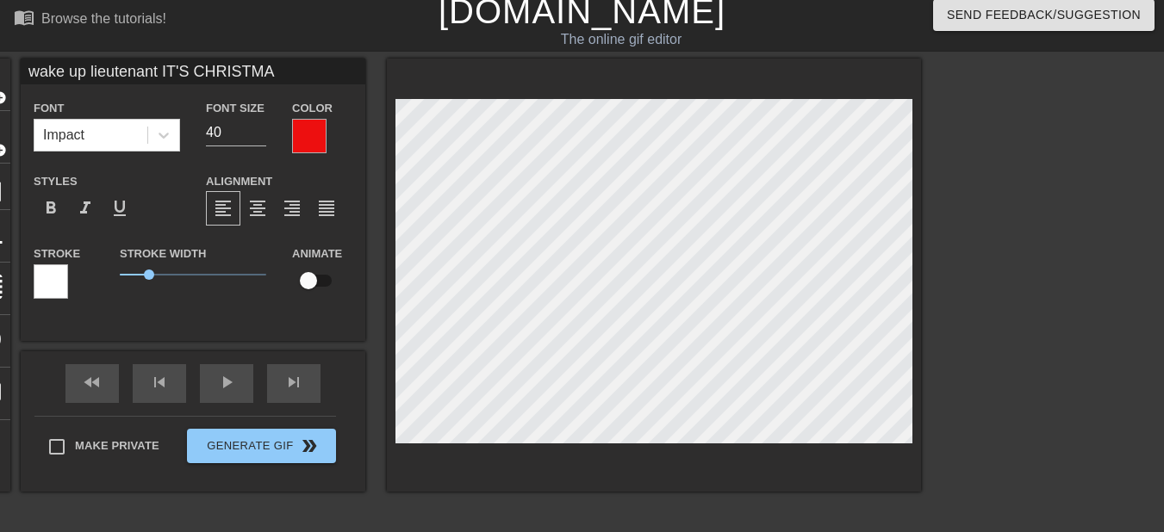
type textarea "wake up lieutenant IT'S CHRISTMAD"
type input "wake up lieutenant IT'S CHRISTMA"
type textarea "wake up lieutenant IT'S CHRISTMA"
type input "wake up lieutenant IT'S CHRISTMAS"
type textarea "wake up lieutenant IT'S CHRISTMAS"
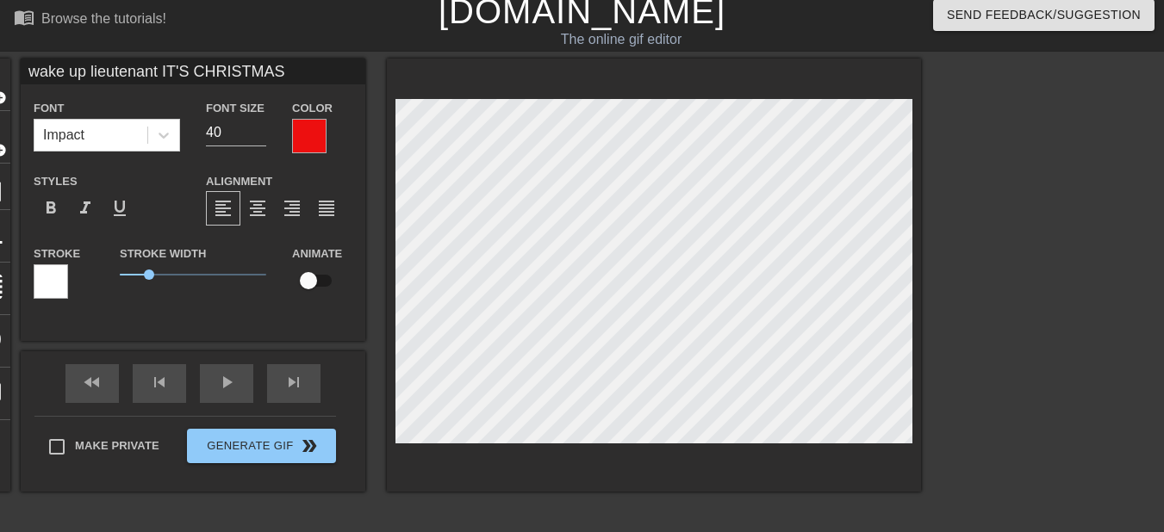
scroll to position [3, 3]
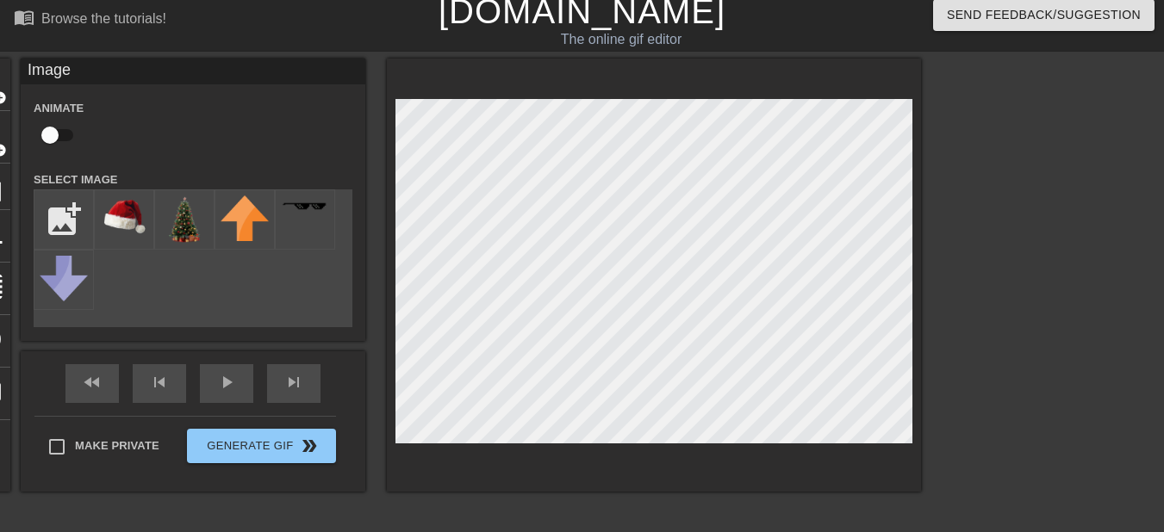
click at [590, 532] on html "menu_book Browse the tutorials! Gifntext.com The online gif editor Send Feedbac…" at bounding box center [582, 431] width 1164 height 880
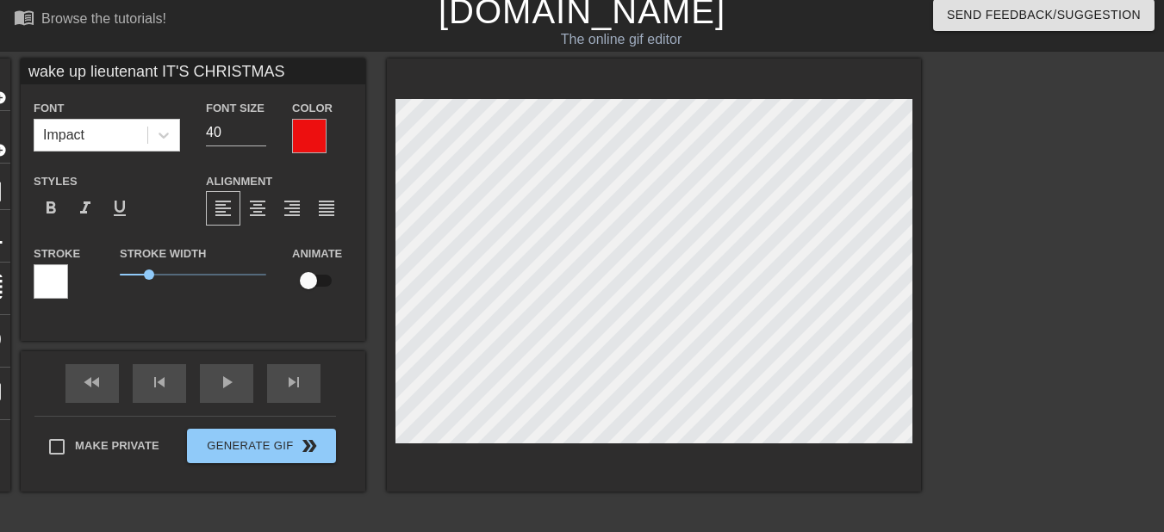
scroll to position [3, 11]
type input "wake up lieutenant IT'S CHRISTMAS"
type textarea "wake up lieutenant IT'S CHRISTMAS"
type input "wake up lieutenant IT'S m CHRISTMAS"
type textarea "wake up lieutenant IT'S m CHRISTMAS"
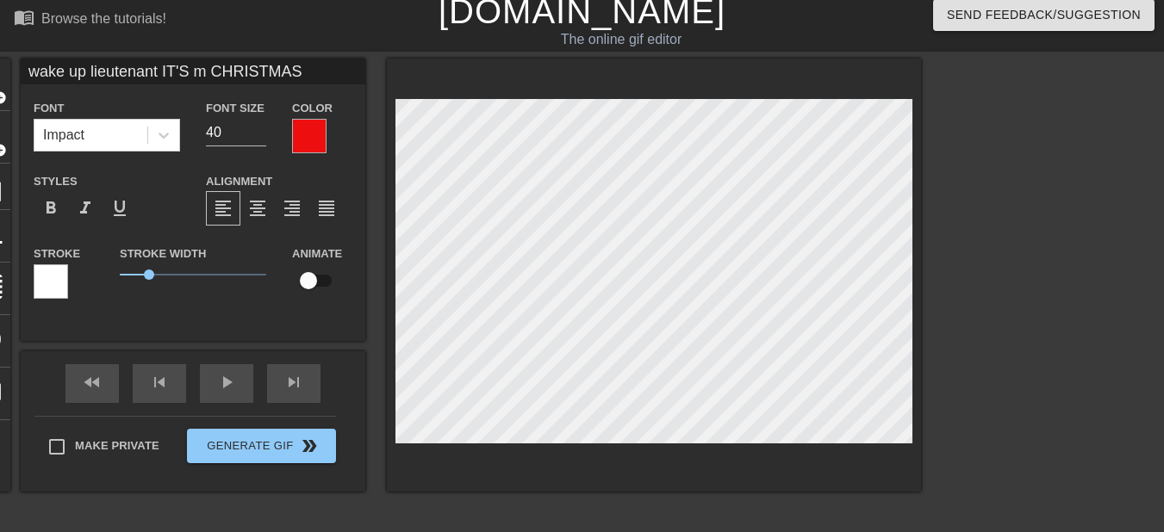
type input "wake up lieutenant IT'S me CHRISTMAS"
type textarea "wake up lieutenant IT'S me CHRISTMAS"
type input "wake up lieutenant IT'S meCHRISTMAS"
type textarea "wake up lieutenant IT'S meCHRISTMAS"
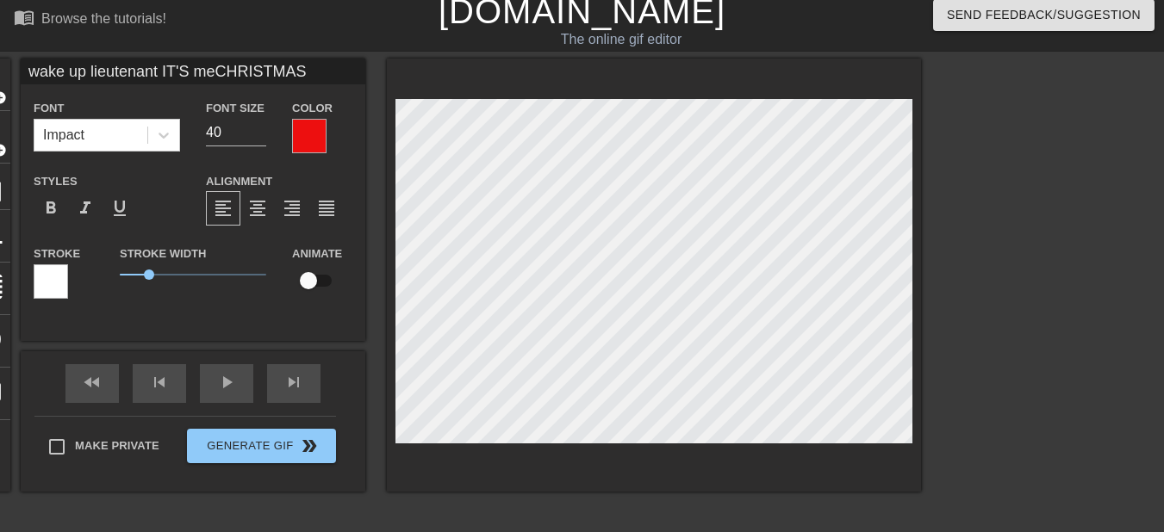
type input "wake up lieutenant IT'S me,CHRISTMAS"
type textarea "wake up lieutenant IT'S me,CHRISTMAS"
type input "wake up lieutenant IT'S me, CHRISTMAS"
type textarea "wake up lieutenant IT'S me, CHRISTMAS"
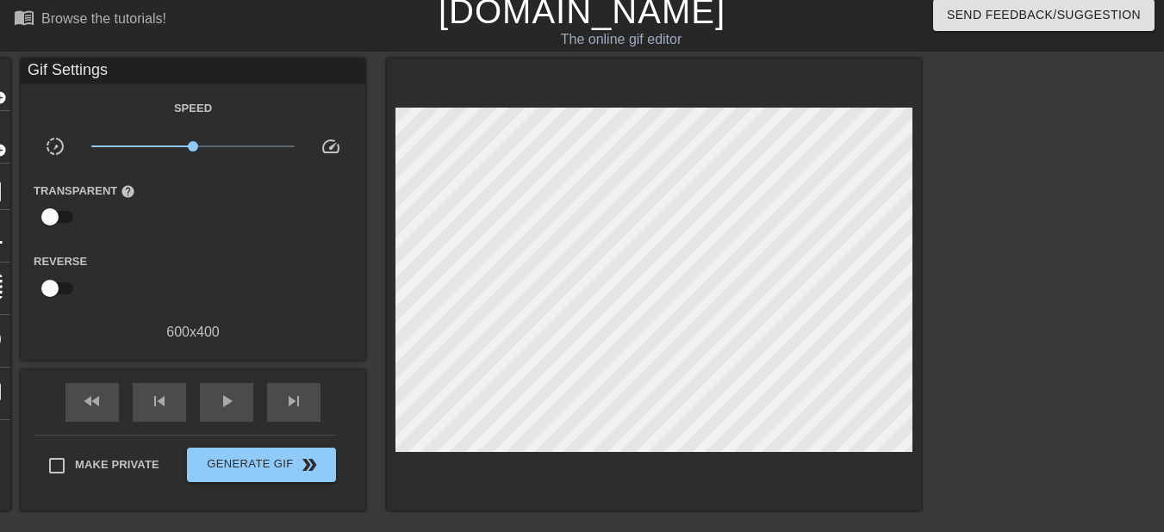
click at [981, 394] on div at bounding box center [1071, 317] width 258 height 517
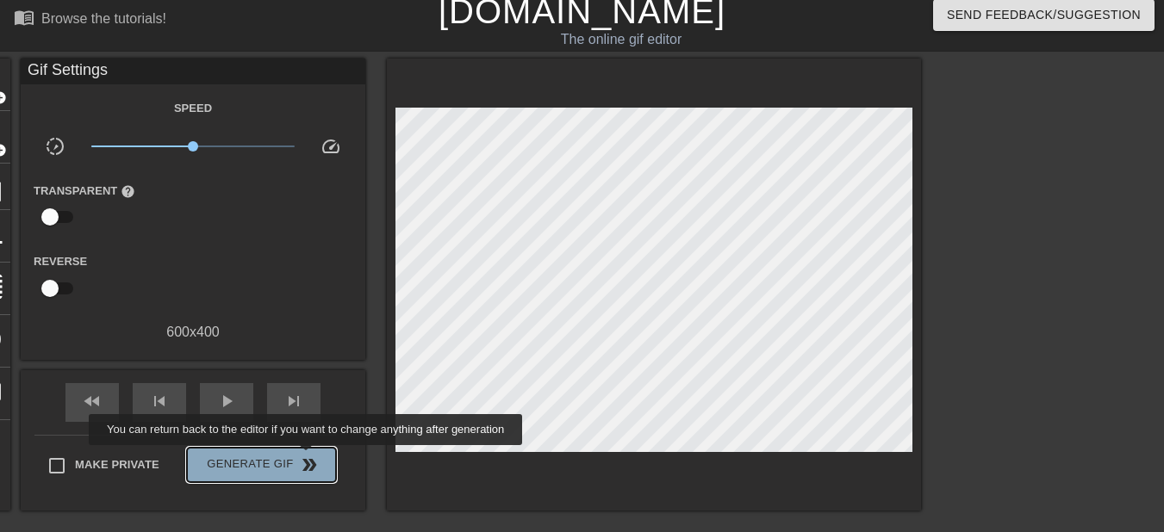
click at [308, 457] on span "double_arrow" at bounding box center [309, 465] width 21 height 21
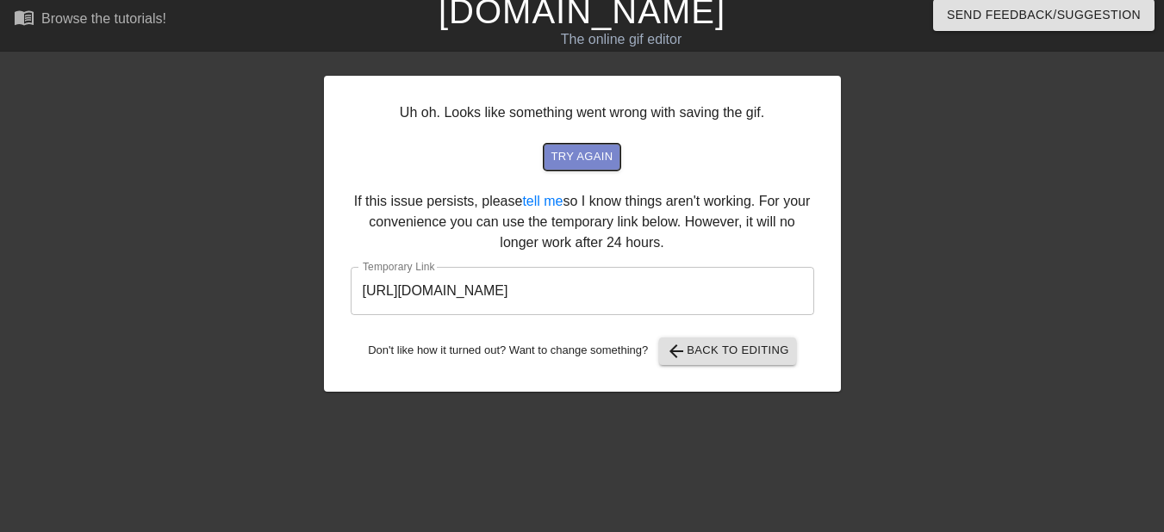
click at [579, 155] on span "try again" at bounding box center [582, 157] width 62 height 20
click at [568, 158] on span "try again" at bounding box center [582, 157] width 62 height 20
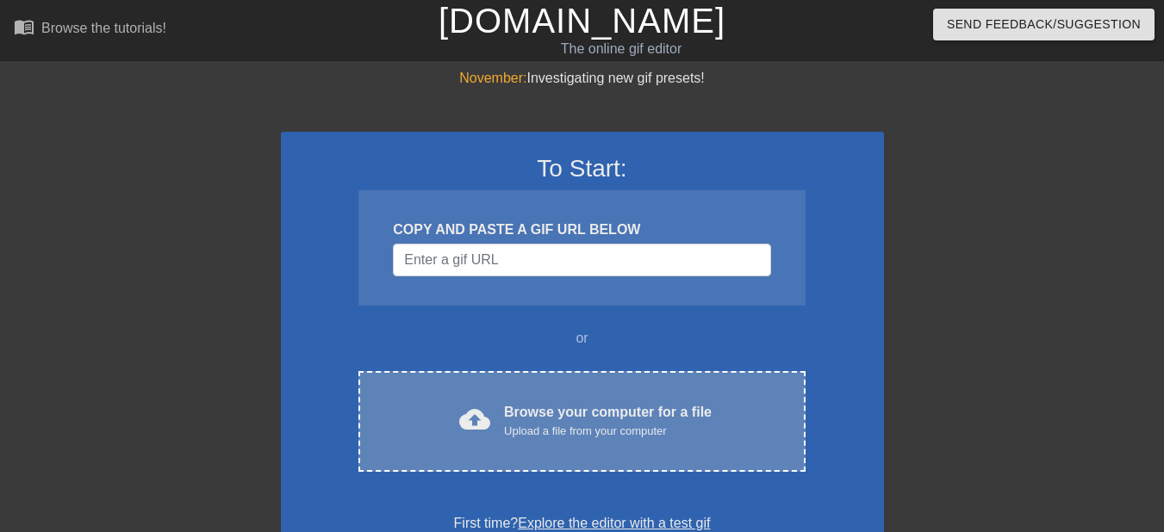
click at [504, 422] on div "cloud_upload Browse your computer for a file Upload a file from your computer" at bounding box center [582, 421] width 374 height 39
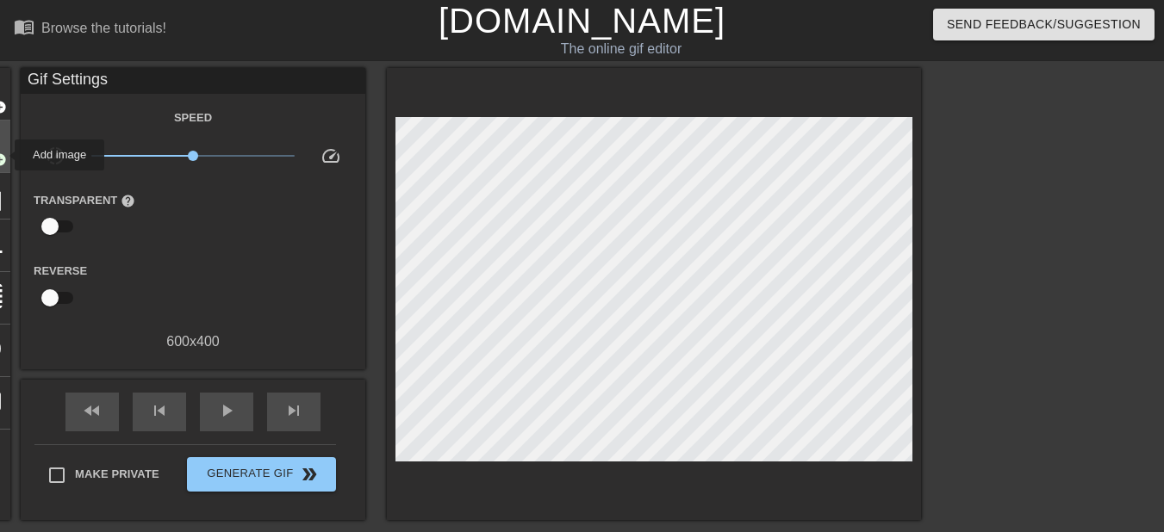
click at [3, 155] on span "add_circle" at bounding box center [-1, 159] width 15 height 15
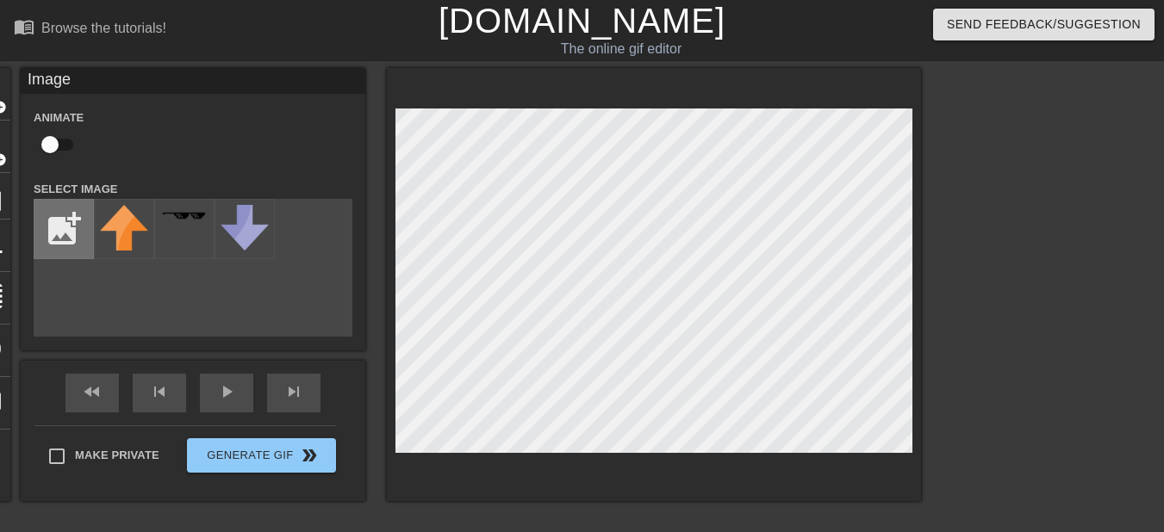
click at [60, 222] on input "file" at bounding box center [63, 229] width 59 height 59
type input "C:\fakepath\close-up-red-santa-hat-isolated_23-2151849360-removebg-preview.png"
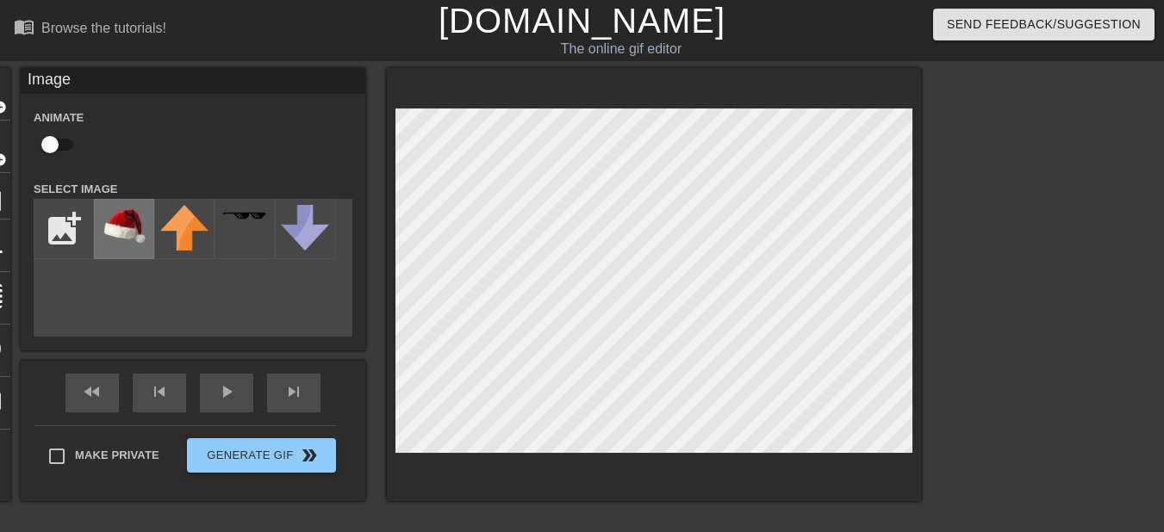
click at [121, 218] on img at bounding box center [124, 225] width 48 height 40
click at [44, 145] on input "checkbox" at bounding box center [50, 144] width 98 height 33
checkbox input "true"
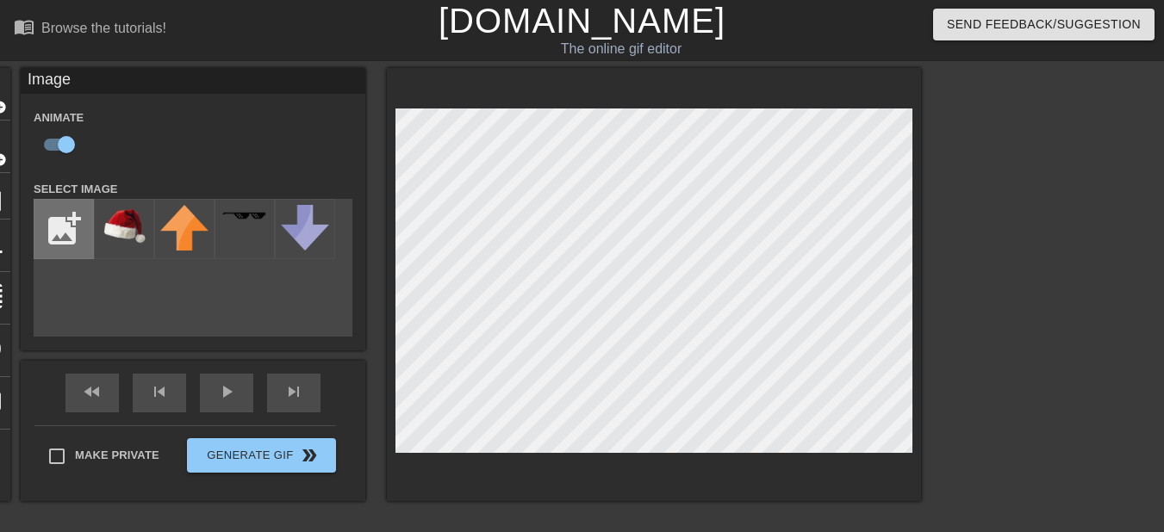
click at [53, 242] on input "file" at bounding box center [63, 229] width 59 height 59
type input "C:\fakepath\christmas tree.webp"
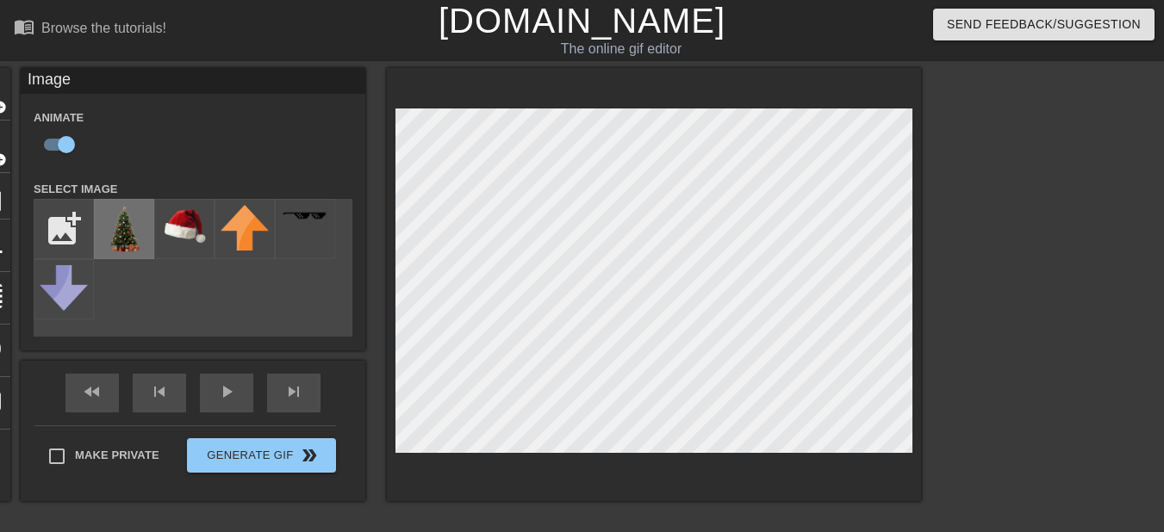
click at [130, 232] on img at bounding box center [124, 229] width 48 height 48
click at [176, 208] on img at bounding box center [184, 225] width 48 height 40
click at [180, 296] on div "add_photo_alternate" at bounding box center [193, 268] width 319 height 138
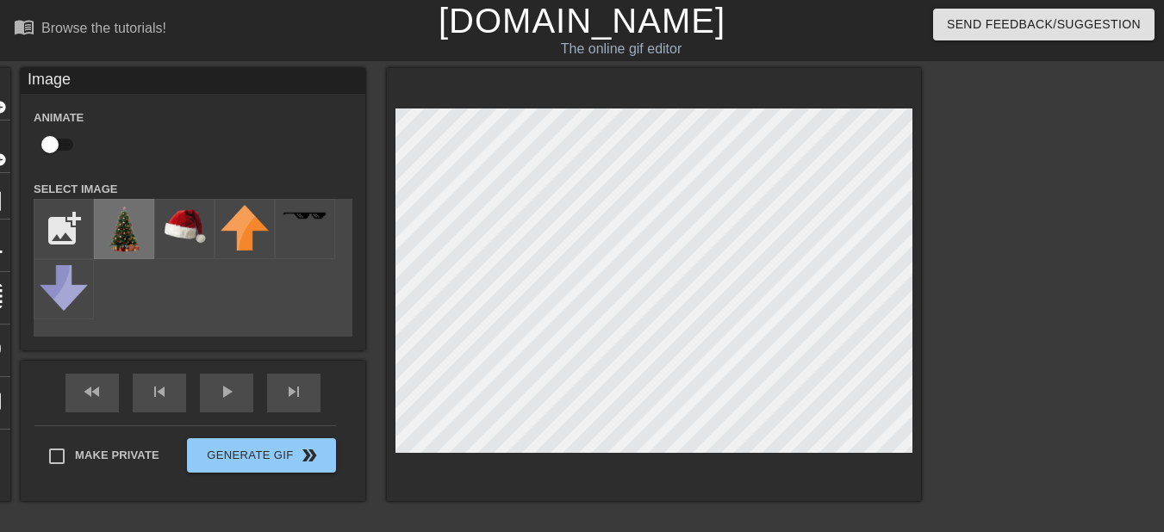
click at [124, 234] on img at bounding box center [124, 229] width 48 height 48
click at [0, 111] on span "add_circle" at bounding box center [-1, 107] width 15 height 15
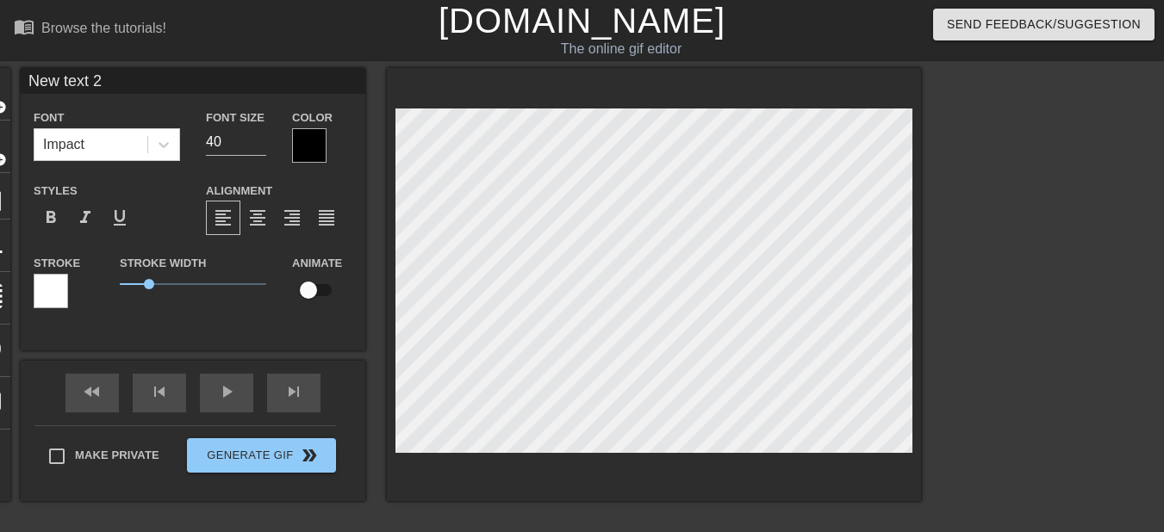
click at [176, 82] on input "New text 2" at bounding box center [193, 81] width 345 height 26
type input "Wake up lieutenant it's me, CHRISTMAS"
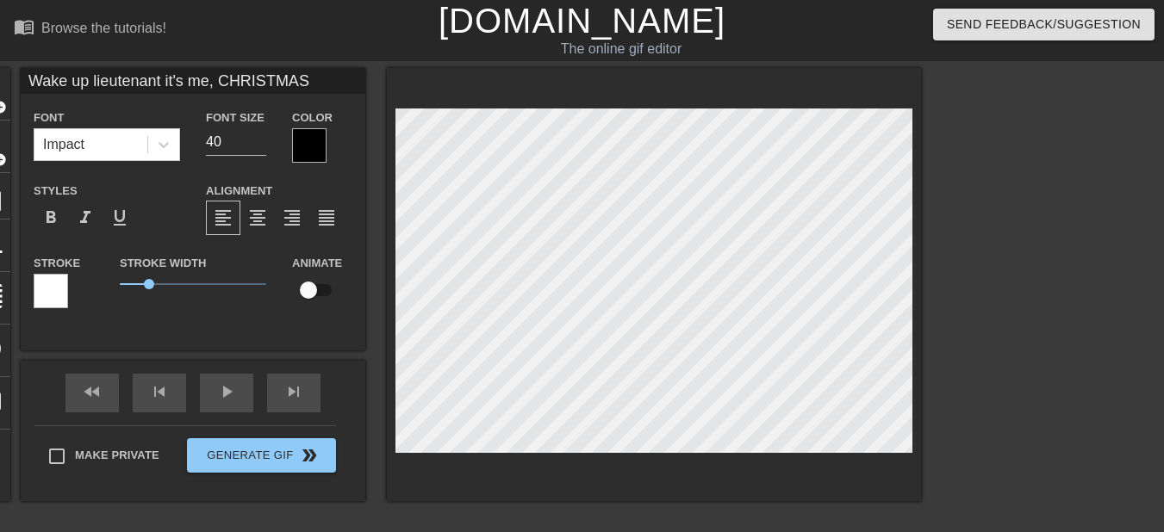
click at [311, 141] on div at bounding box center [309, 145] width 34 height 34
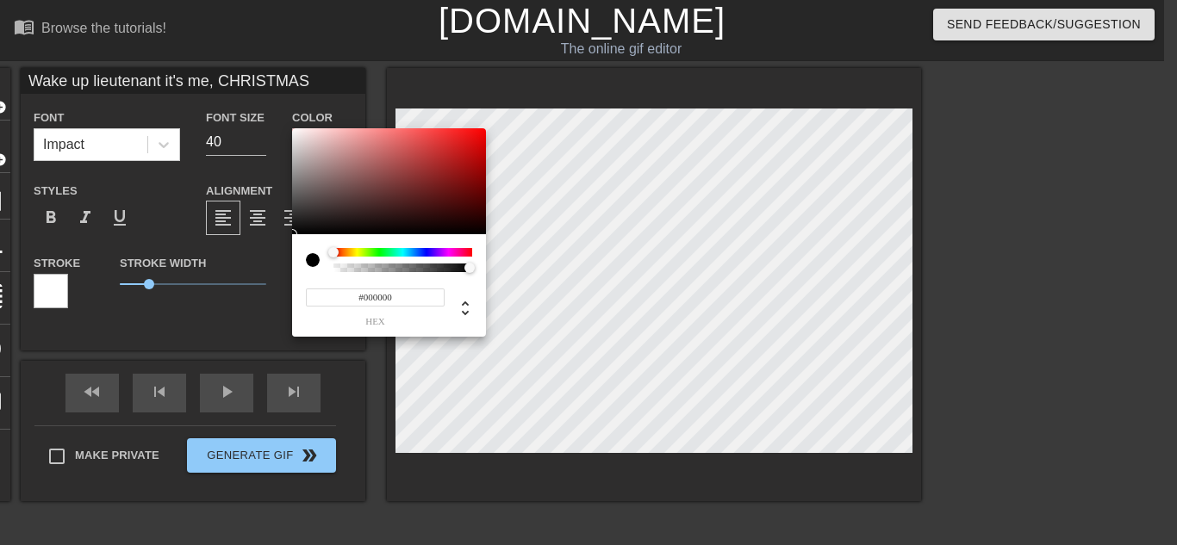
type input "#F40B0B"
click at [477, 133] on div at bounding box center [389, 181] width 194 height 107
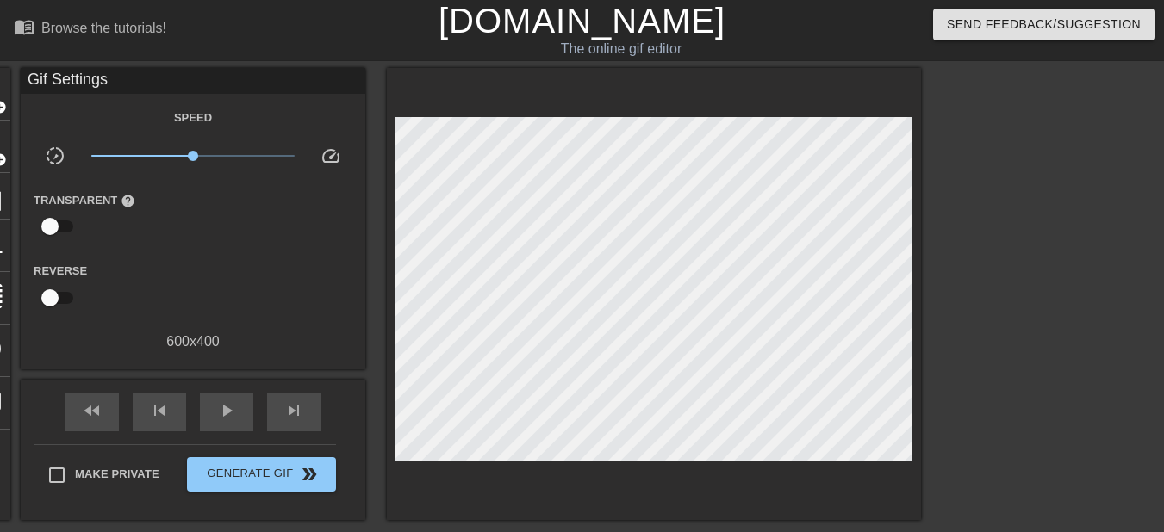
click at [348, 389] on div "fast_rewind skip_previous play_arrow skip_next Make Private Generate Gif double…" at bounding box center [193, 450] width 345 height 140
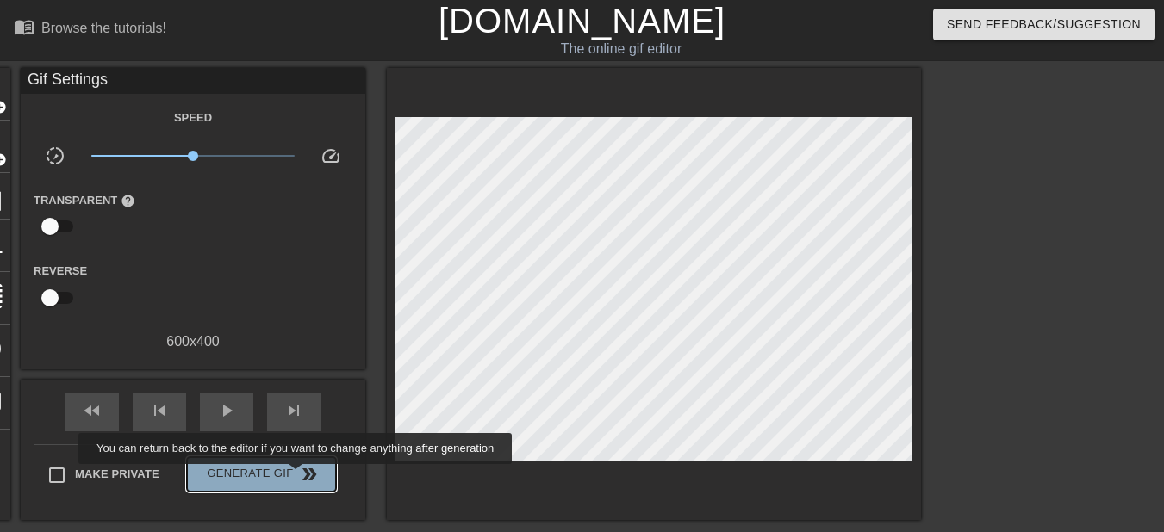
click at [297, 476] on span "Generate Gif double_arrow" at bounding box center [261, 474] width 135 height 21
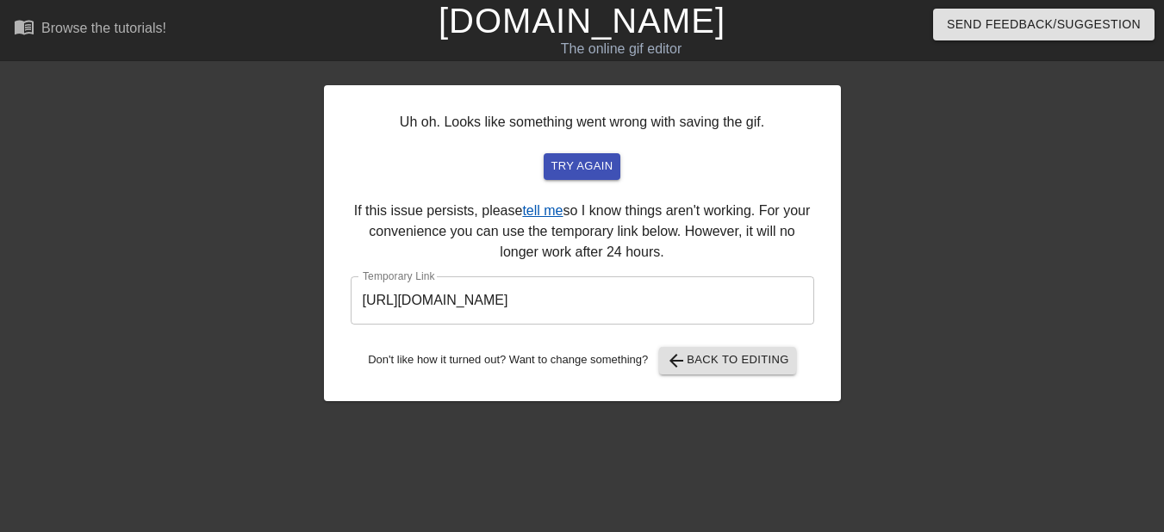
click at [540, 215] on link "tell me" at bounding box center [542, 210] width 40 height 15
click at [347, 448] on div "Uh oh. Looks like something went wrong with saving the gif. try again If this i…" at bounding box center [582, 326] width 517 height 517
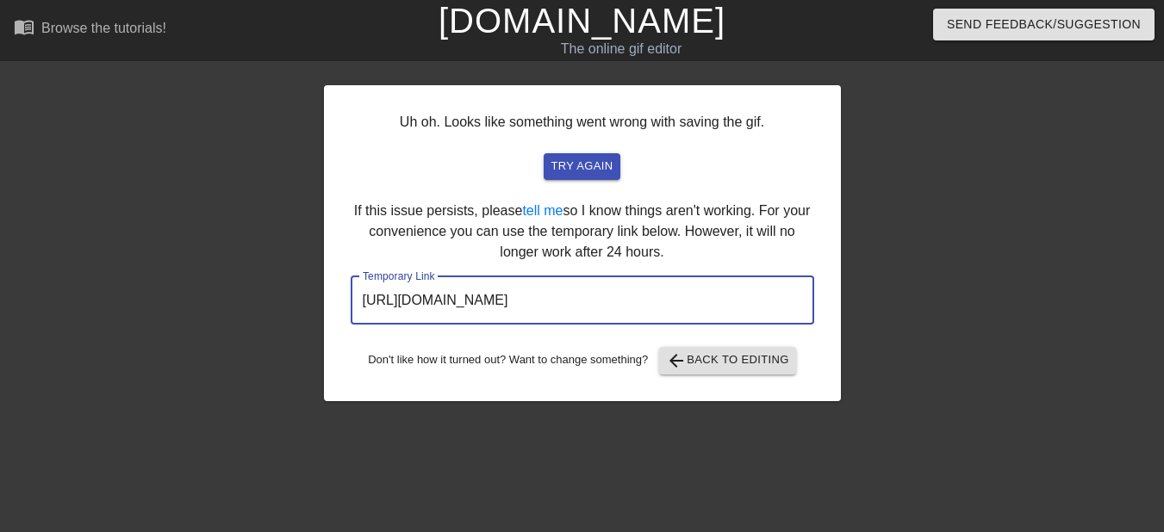
click at [610, 292] on input "[URL][DOMAIN_NAME]" at bounding box center [582, 301] width 463 height 48
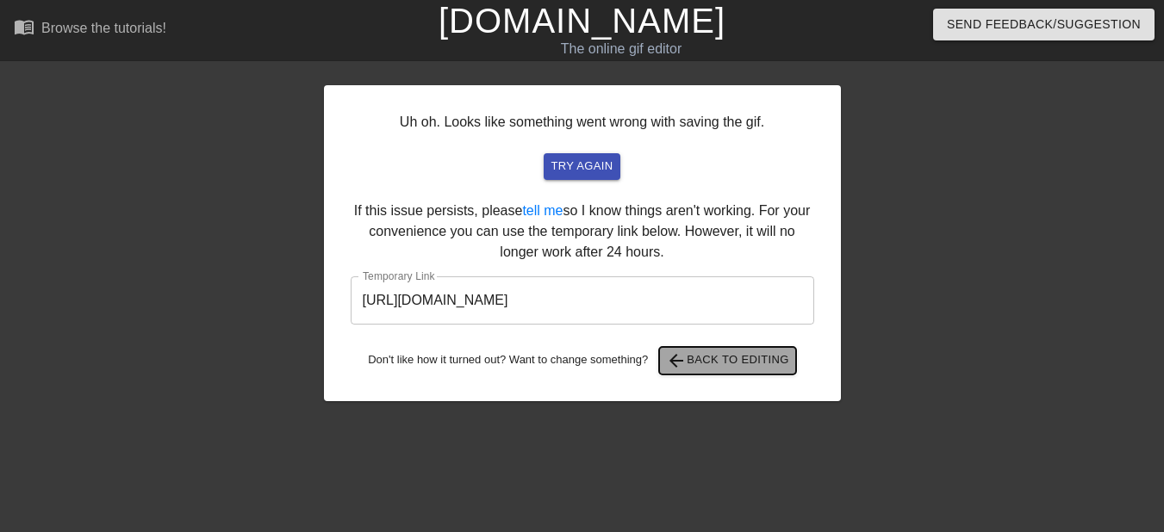
click at [704, 360] on span "arrow_back Back to Editing" at bounding box center [727, 361] width 123 height 21
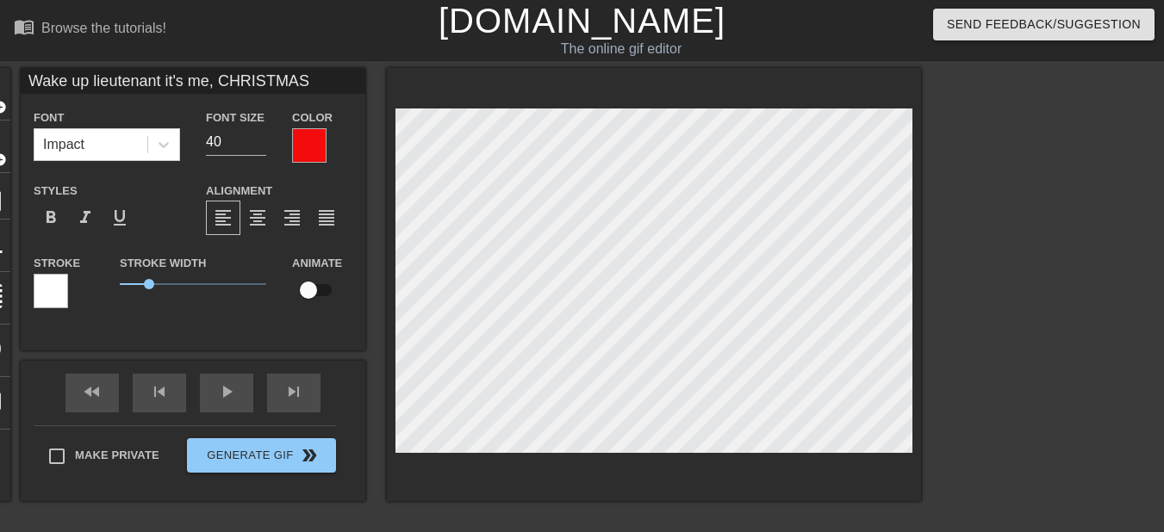
click at [159, 84] on input "Wake up lieutenant it's me, CHRISTMAS" at bounding box center [193, 81] width 345 height 26
type input "Wake up lieutenant. it's me, CHRISTMAS"
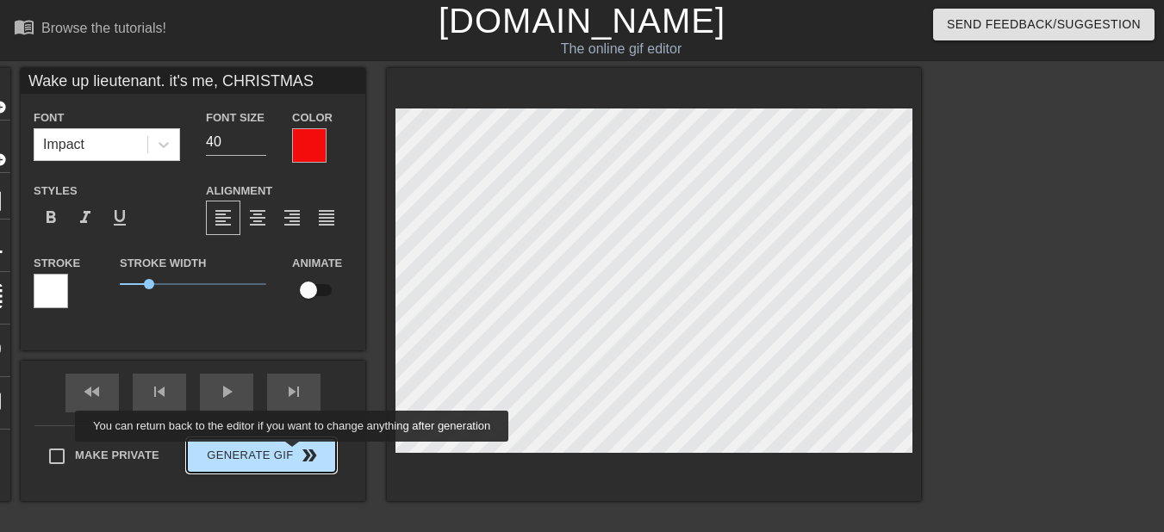
click at [294, 454] on div "Make Private Generate Gif double_arrow" at bounding box center [185, 460] width 302 height 68
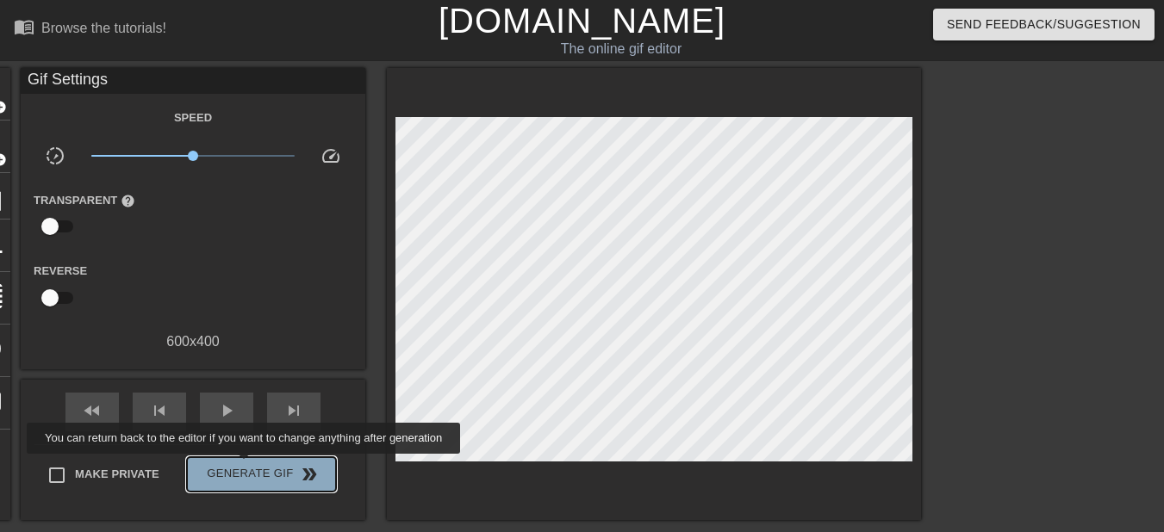
click at [246, 466] on span "Generate Gif double_arrow" at bounding box center [261, 474] width 135 height 21
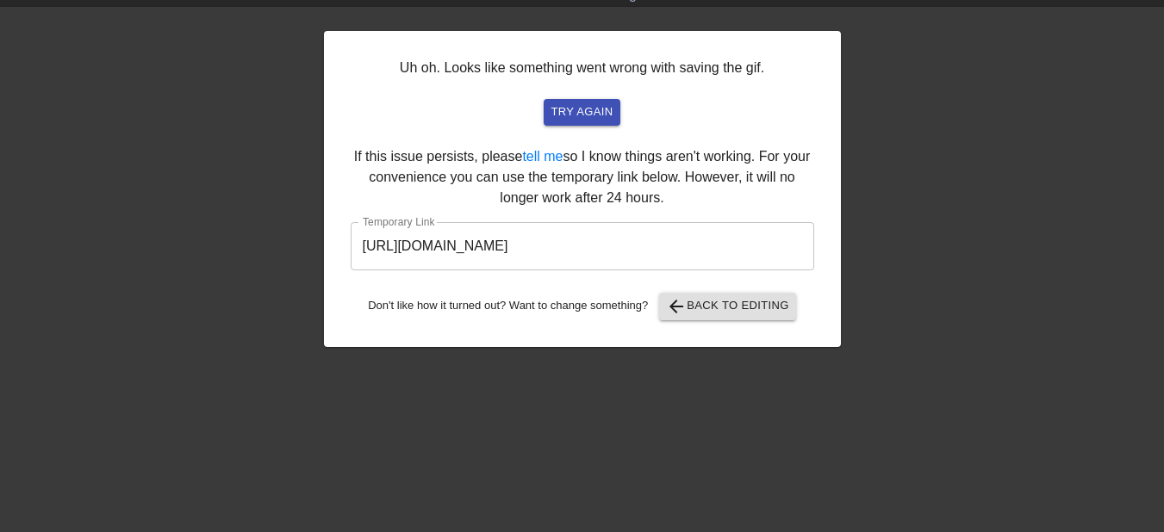
scroll to position [53, 0]
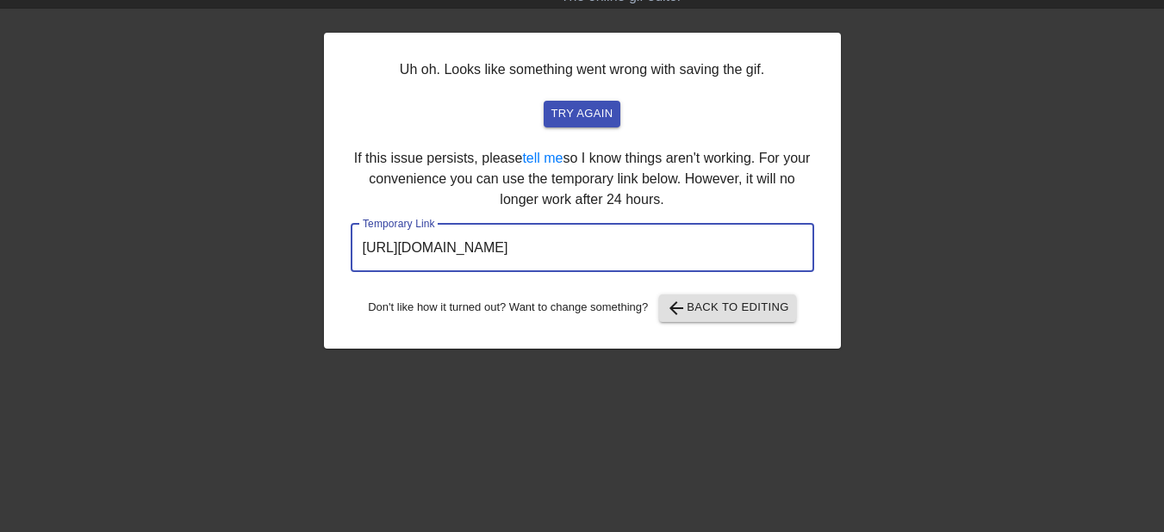
click at [530, 254] on input "[URL][DOMAIN_NAME]" at bounding box center [582, 248] width 463 height 48
click at [547, 238] on input "[URL][DOMAIN_NAME]" at bounding box center [582, 248] width 463 height 48
